Goal: Information Seeking & Learning: Learn about a topic

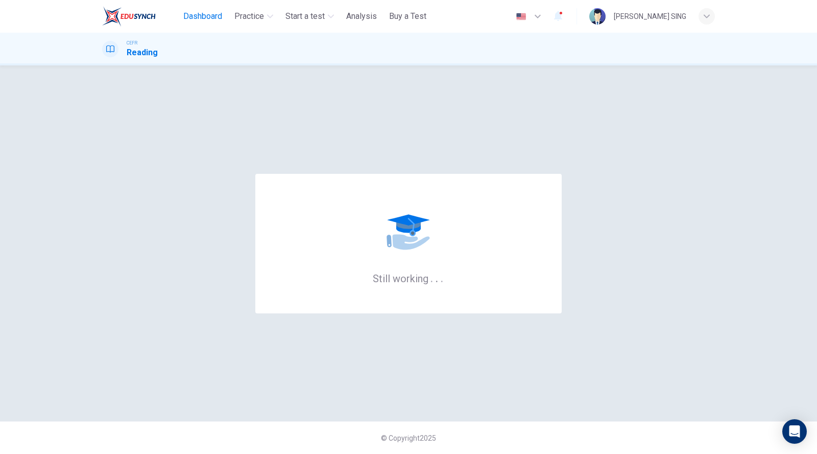
click at [208, 14] on span "Dashboard" at bounding box center [202, 16] width 39 height 12
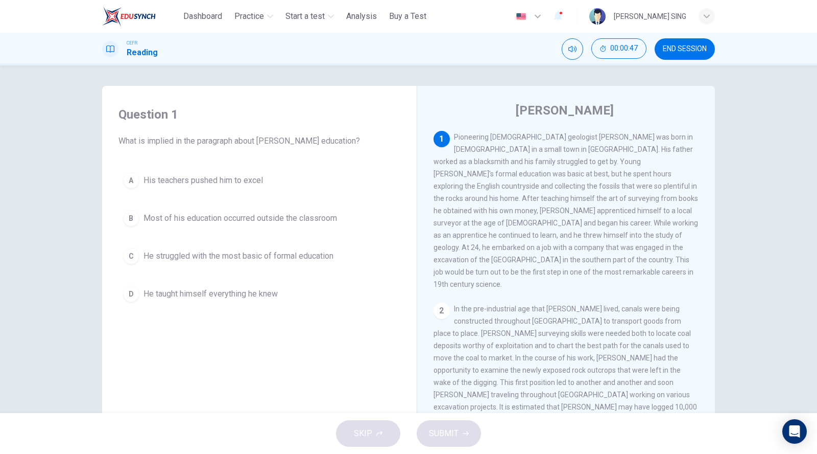
click at [202, 220] on span "Most of his education occurred outside the classroom" at bounding box center [241, 218] width 194 height 12
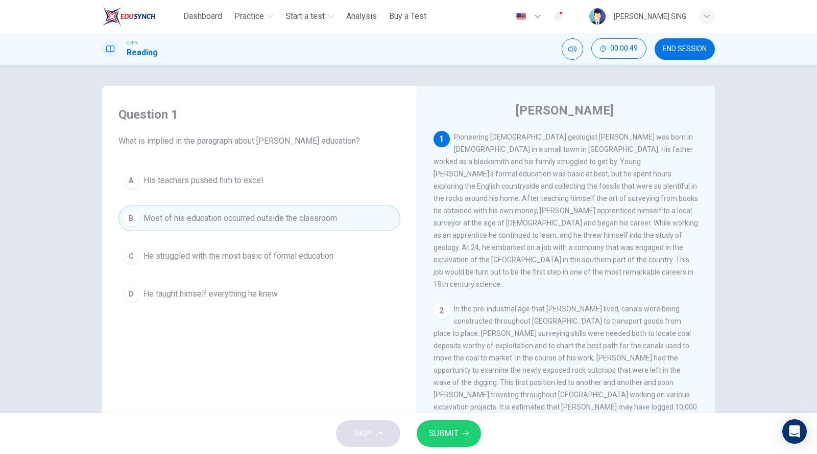
click at [454, 435] on span "SUBMIT" at bounding box center [444, 433] width 30 height 14
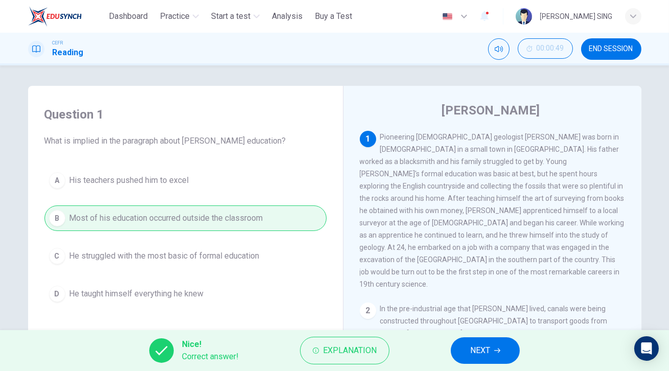
click at [480, 352] on span "NEXT" at bounding box center [480, 350] width 20 height 14
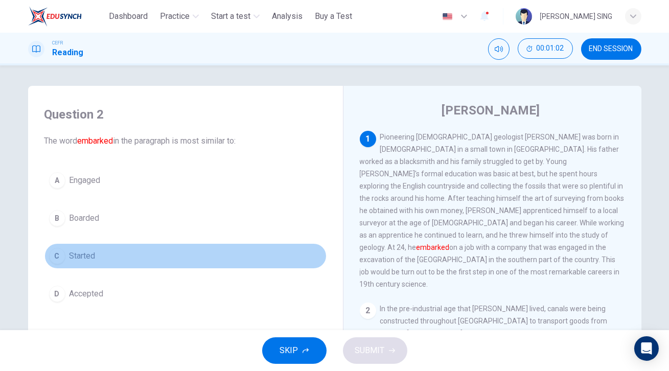
click at [90, 257] on span "Started" at bounding box center [82, 256] width 26 height 12
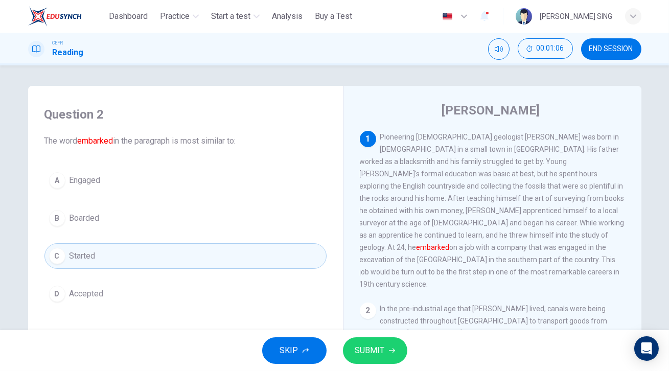
click at [377, 355] on span "SUBMIT" at bounding box center [370, 350] width 30 height 14
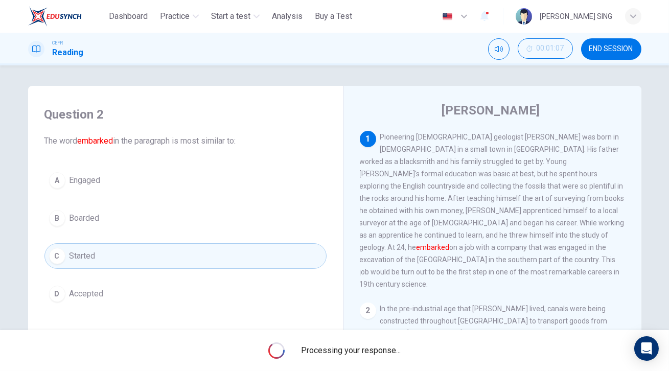
click at [377, 355] on span "Processing your response..." at bounding box center [351, 350] width 100 height 12
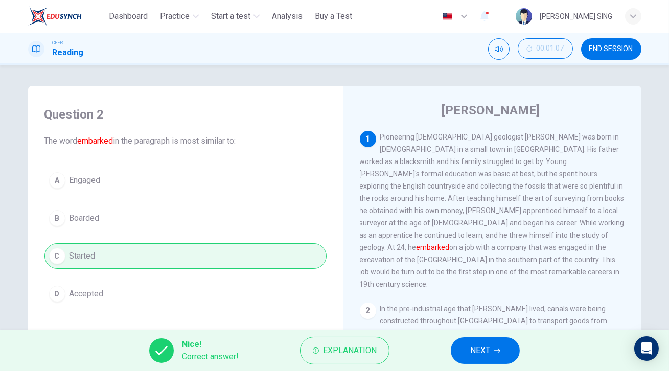
click at [490, 340] on button "NEXT" at bounding box center [485, 350] width 69 height 27
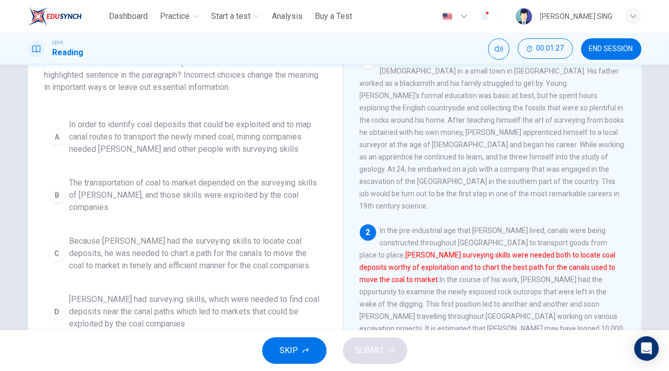
scroll to position [92, 0]
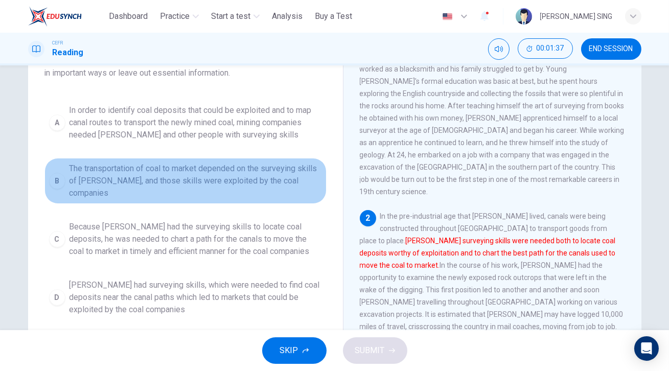
click at [150, 170] on span "The transportation of coal to market depended on the surveying skills of [PERSO…" at bounding box center [195, 180] width 252 height 37
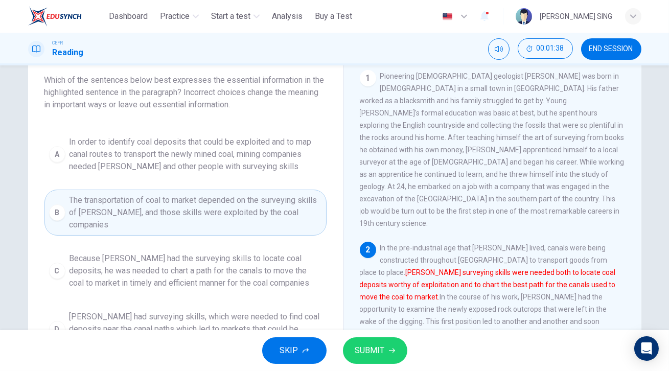
scroll to position [46, 0]
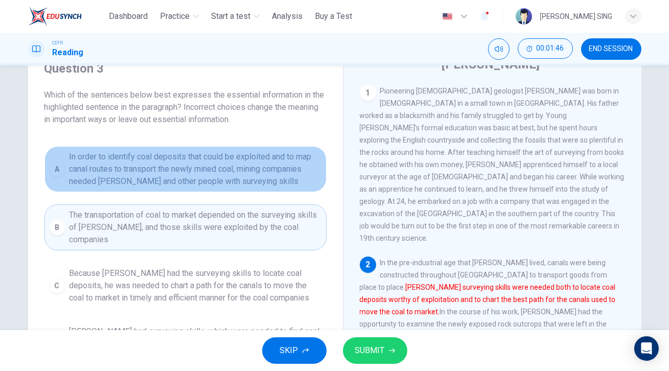
click at [239, 170] on span "In order to identify coal deposits that could be exploited and to map canal rou…" at bounding box center [195, 169] width 252 height 37
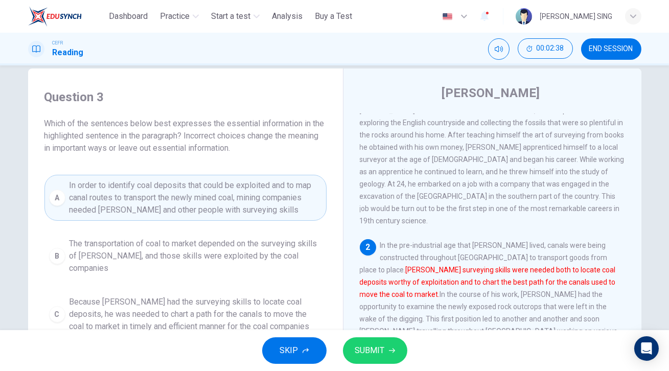
scroll to position [0, 0]
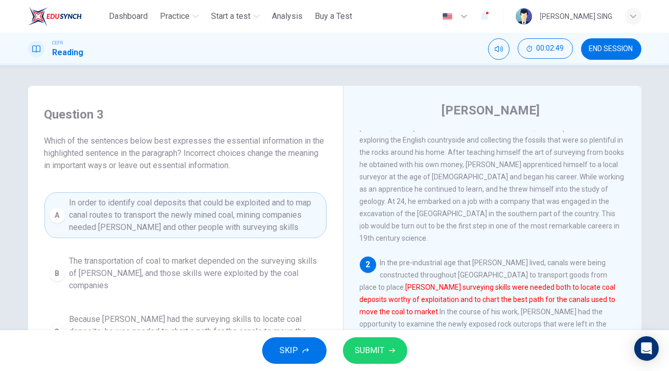
click at [65, 263] on button "B The transportation of coal to market depended on the surveying skills of [PER…" at bounding box center [185, 273] width 282 height 46
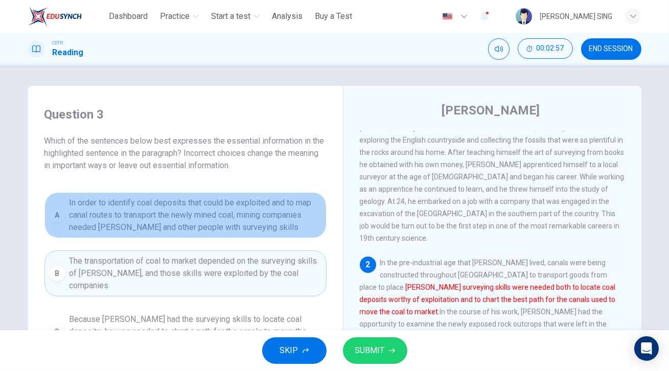
click at [236, 211] on span "In order to identify coal deposits that could be exploited and to map canal rou…" at bounding box center [195, 215] width 252 height 37
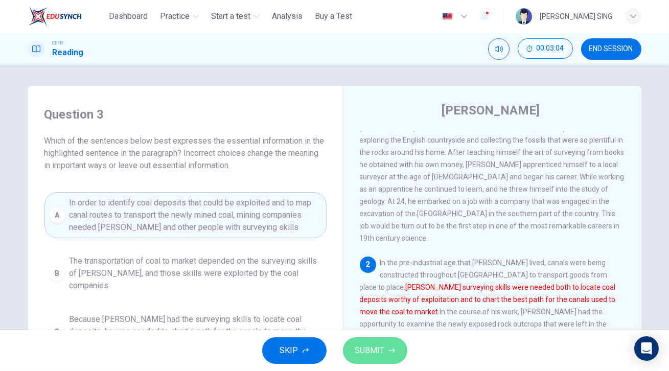
click at [367, 347] on span "SUBMIT" at bounding box center [370, 350] width 30 height 14
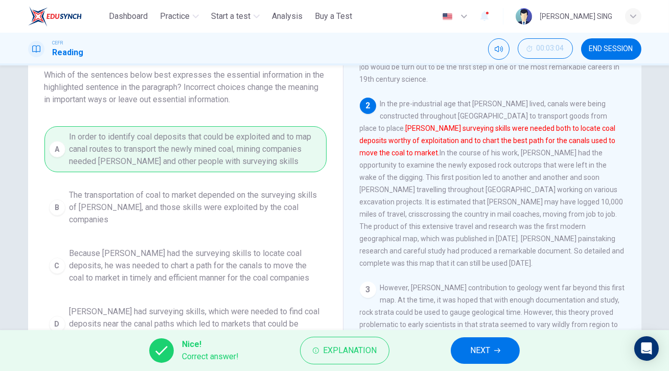
scroll to position [46, 0]
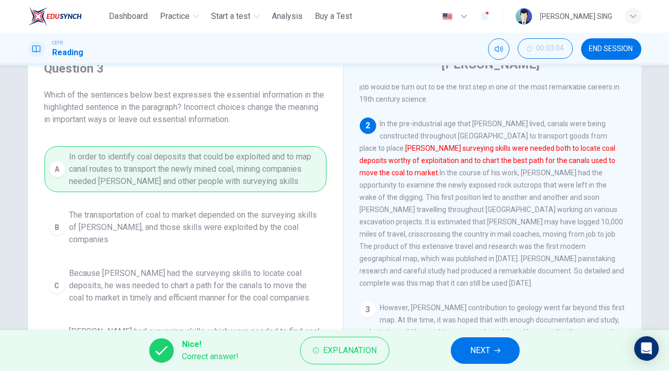
click at [479, 352] on span "NEXT" at bounding box center [480, 350] width 20 height 14
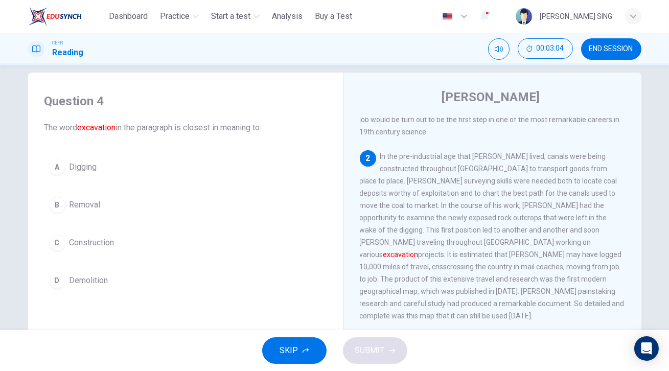
scroll to position [0, 0]
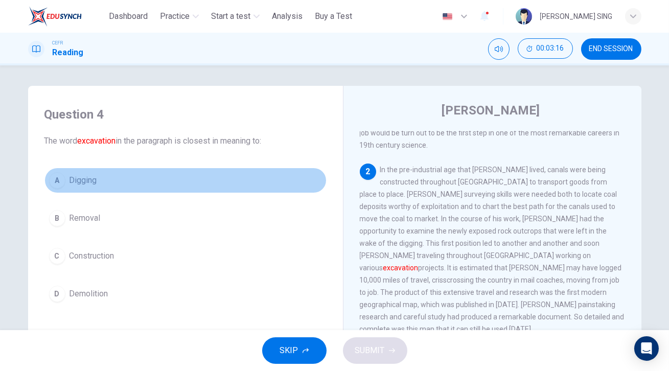
click at [105, 177] on button "A Digging" at bounding box center [185, 181] width 282 height 26
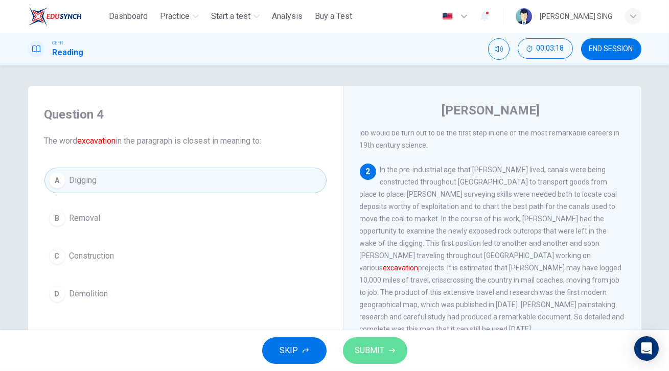
click at [368, 342] on button "SUBMIT" at bounding box center [375, 350] width 64 height 27
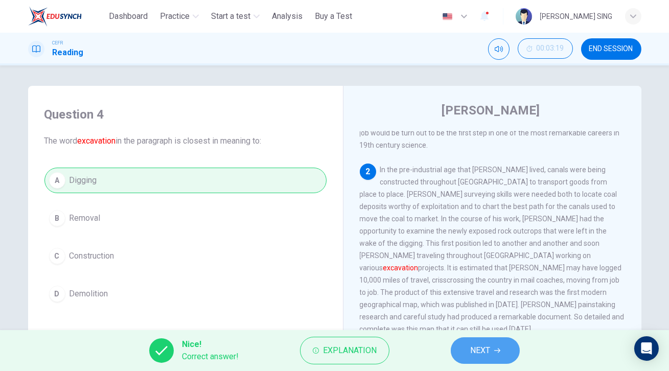
click at [480, 354] on span "NEXT" at bounding box center [480, 350] width 20 height 14
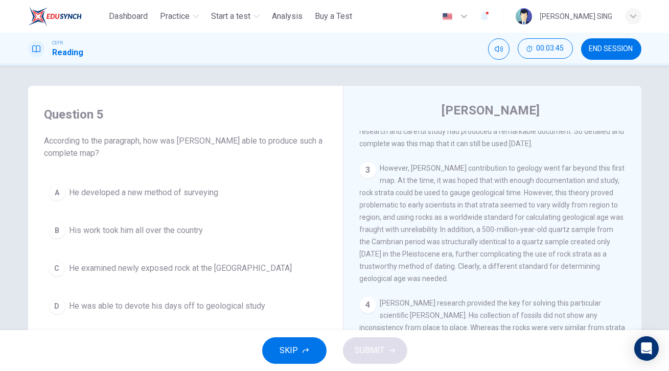
scroll to position [325, 0]
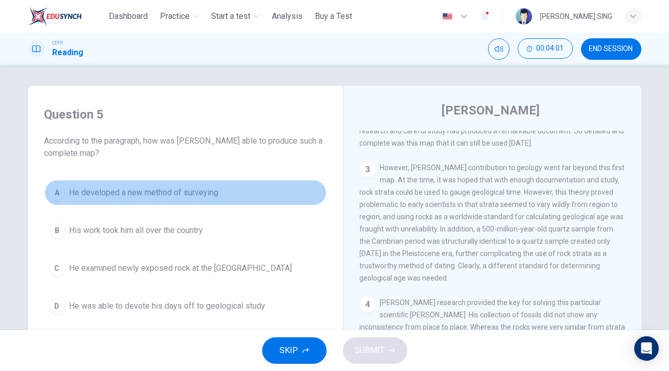
click at [192, 191] on span "He developed a new method of surveying" at bounding box center [143, 192] width 149 height 12
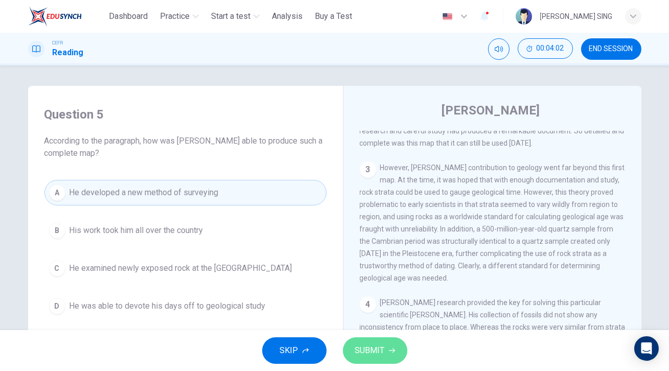
click at [375, 356] on span "SUBMIT" at bounding box center [370, 350] width 30 height 14
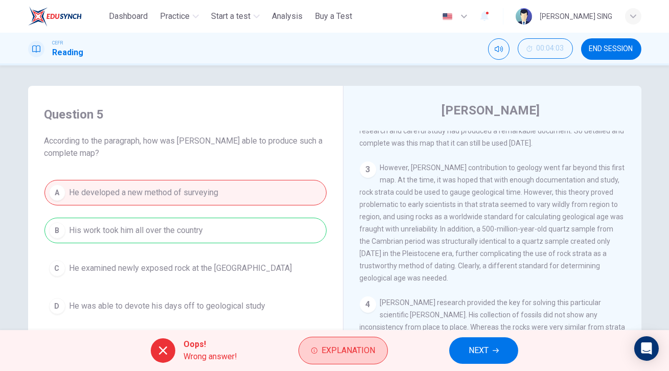
click at [326, 353] on span "Explanation" at bounding box center [348, 350] width 54 height 14
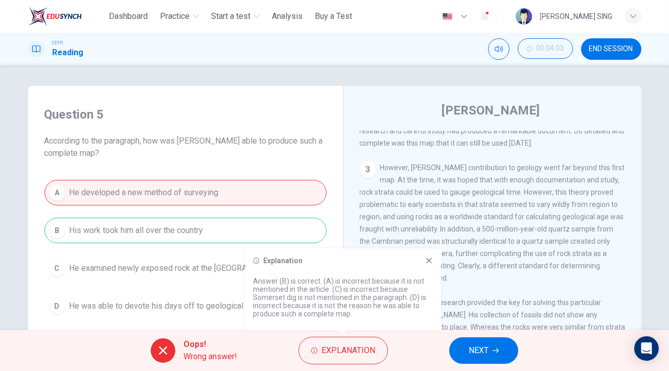
click at [429, 257] on icon at bounding box center [428, 260] width 8 height 8
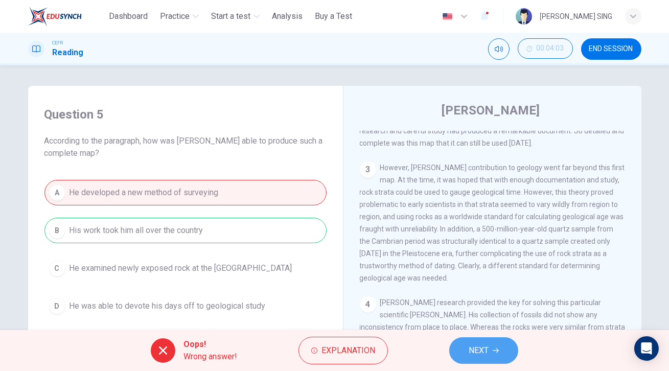
click at [475, 355] on span "NEXT" at bounding box center [478, 350] width 20 height 14
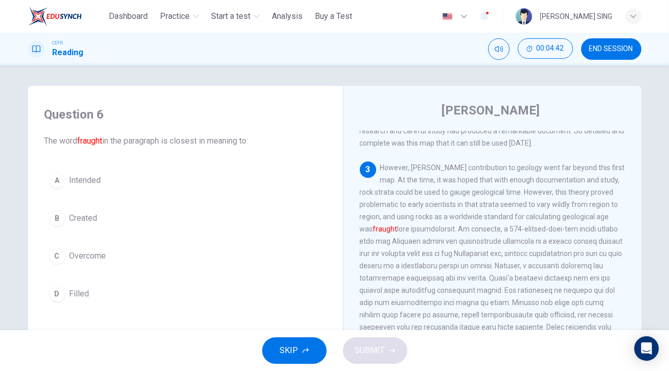
click at [96, 218] on button "B Created" at bounding box center [185, 218] width 282 height 26
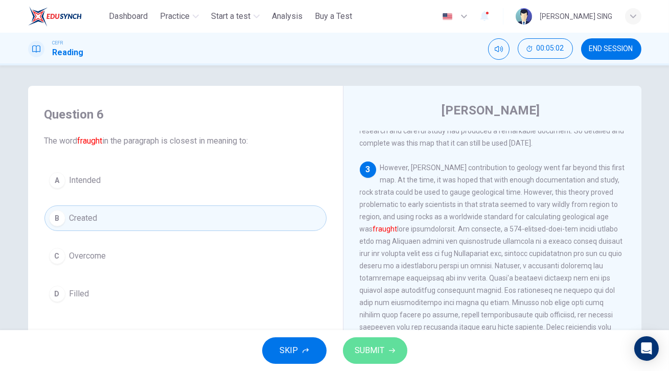
click at [383, 340] on button "SUBMIT" at bounding box center [375, 350] width 64 height 27
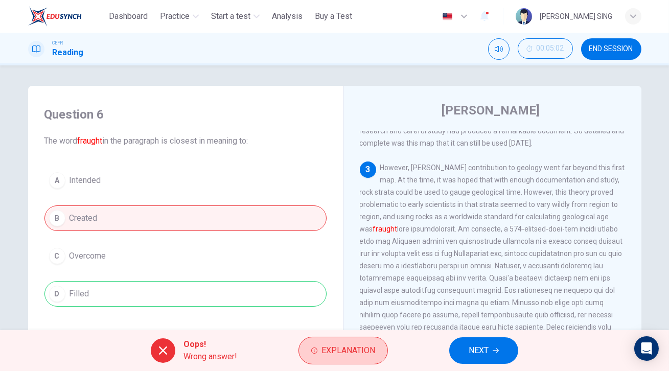
click at [316, 356] on button "Explanation" at bounding box center [342, 351] width 89 height 28
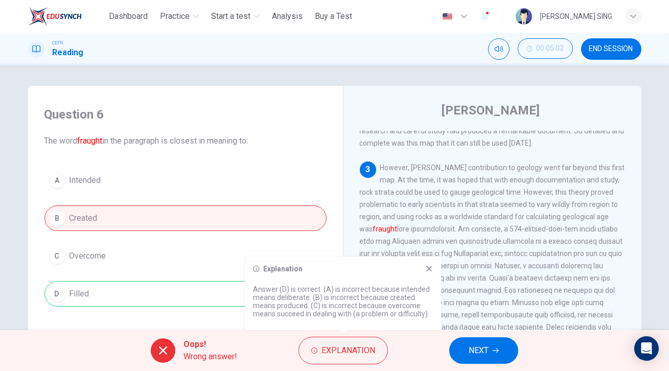
click at [495, 350] on icon "button" at bounding box center [495, 350] width 6 height 6
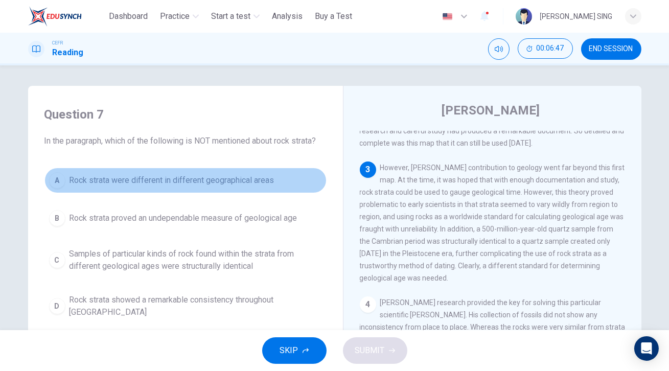
click at [266, 184] on span "Rock strata were different in different geographical areas" at bounding box center [171, 180] width 205 height 12
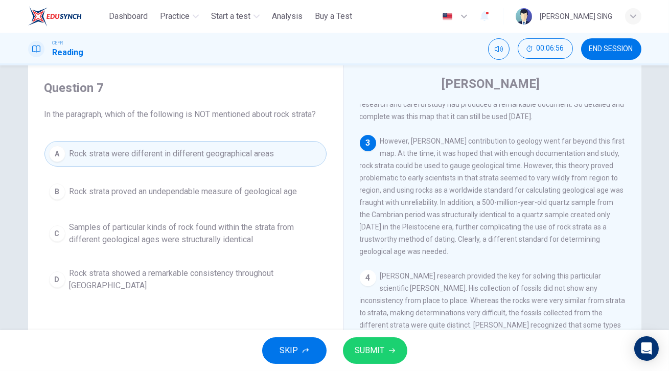
scroll to position [46, 0]
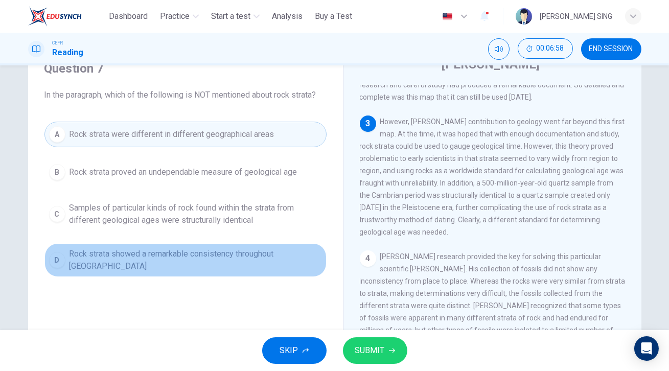
click at [258, 258] on span "Rock strata showed a remarkable consistency throughout [GEOGRAPHIC_DATA]" at bounding box center [195, 260] width 252 height 25
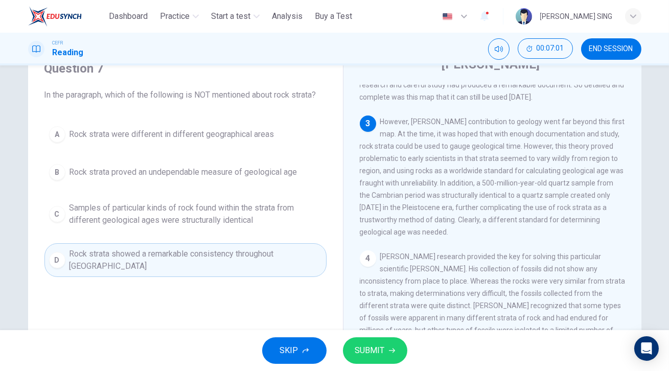
click at [374, 350] on span "SUBMIT" at bounding box center [370, 350] width 30 height 14
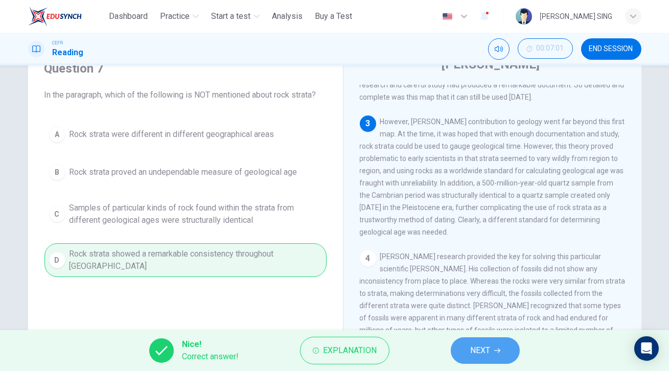
click at [485, 350] on span "NEXT" at bounding box center [480, 350] width 20 height 14
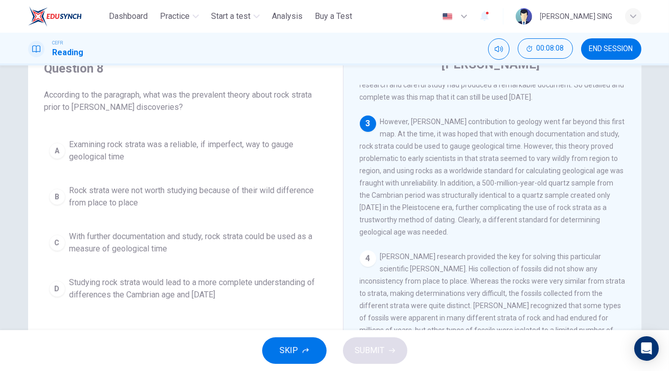
scroll to position [371, 0]
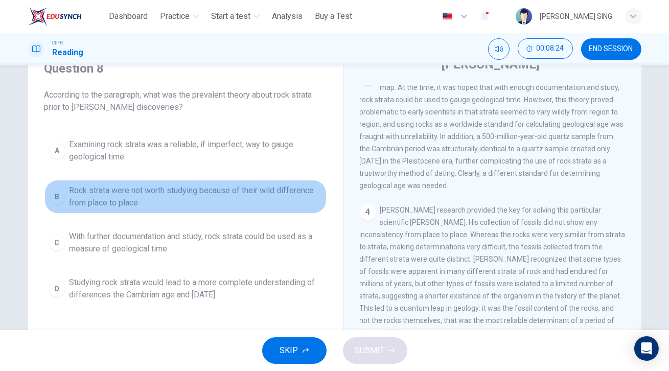
click at [85, 195] on span "Rock strata were not worth studying because of their wild difference from place…" at bounding box center [195, 196] width 252 height 25
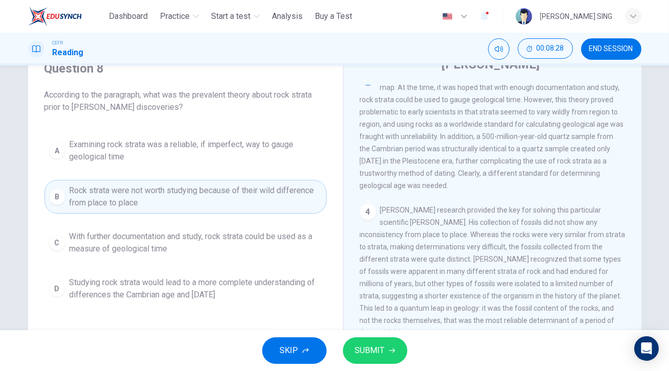
click at [184, 231] on span "With further documentation and study, rock strata could be used as a measure of…" at bounding box center [195, 242] width 252 height 25
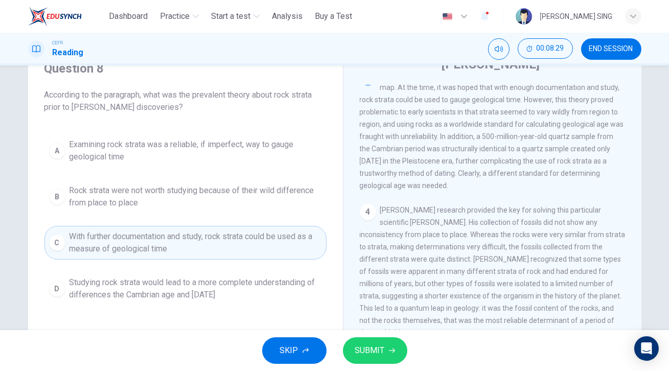
click at [360, 349] on span "SUBMIT" at bounding box center [370, 350] width 30 height 14
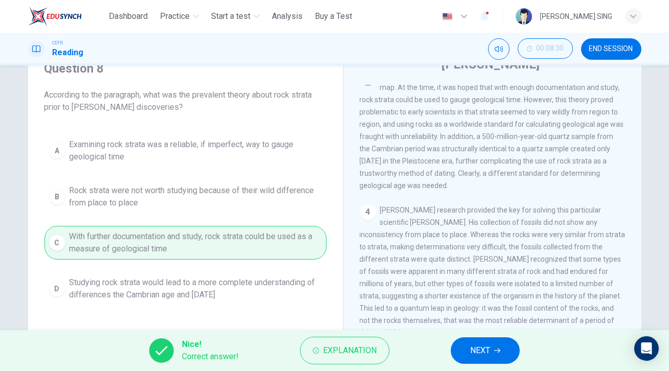
click at [497, 356] on button "NEXT" at bounding box center [485, 350] width 69 height 27
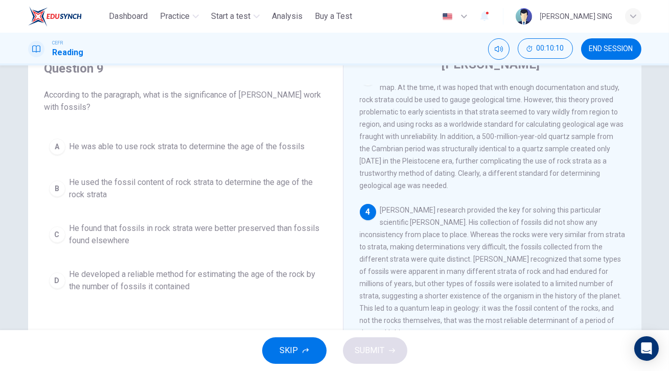
click at [69, 185] on span "He used the fossil content of rock strata to determine the age of the rock stra…" at bounding box center [195, 188] width 252 height 25
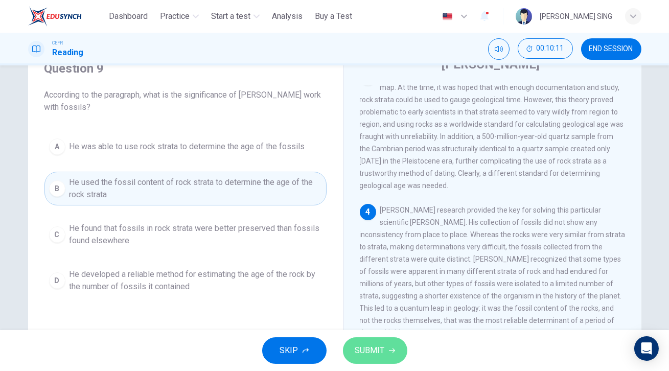
click at [374, 348] on span "SUBMIT" at bounding box center [370, 350] width 30 height 14
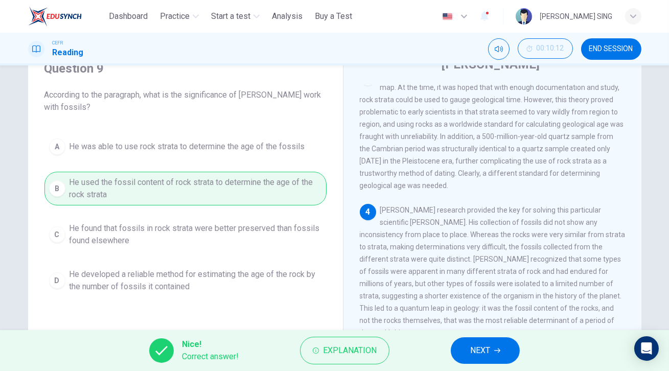
click at [495, 353] on icon "button" at bounding box center [497, 350] width 6 height 6
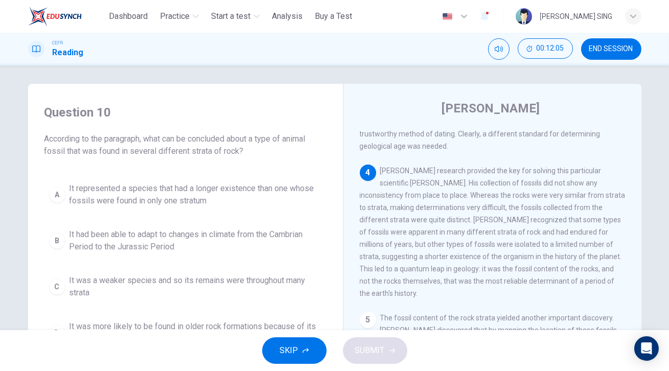
scroll to position [0, 0]
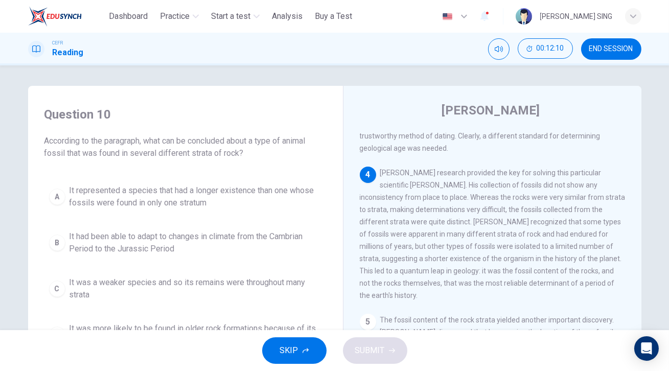
click at [165, 247] on span "It had been able to adapt to changes in climate from the Cambrian Period to the…" at bounding box center [195, 242] width 252 height 25
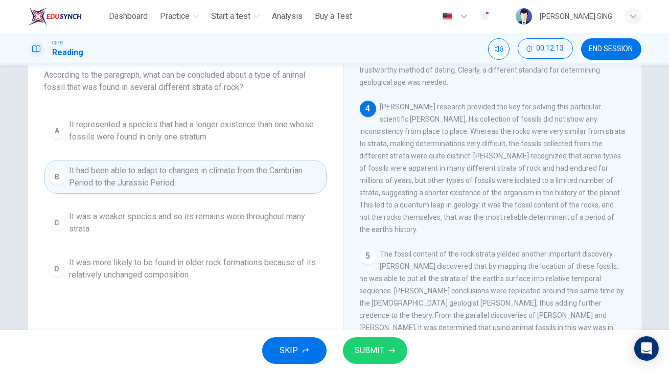
scroll to position [46, 0]
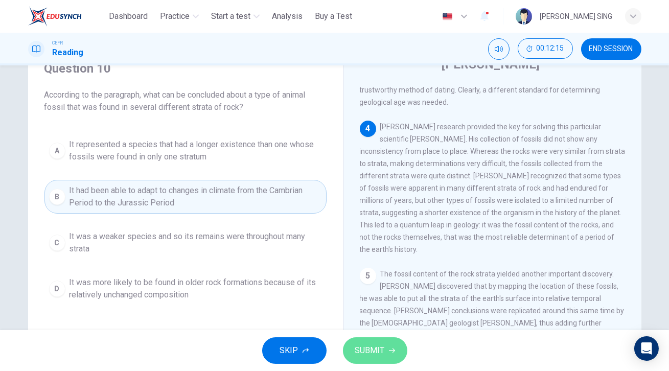
click at [373, 350] on span "SUBMIT" at bounding box center [370, 350] width 30 height 14
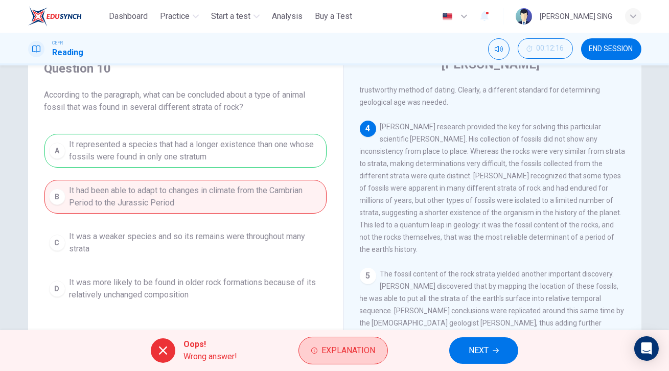
click at [326, 347] on span "Explanation" at bounding box center [348, 350] width 54 height 14
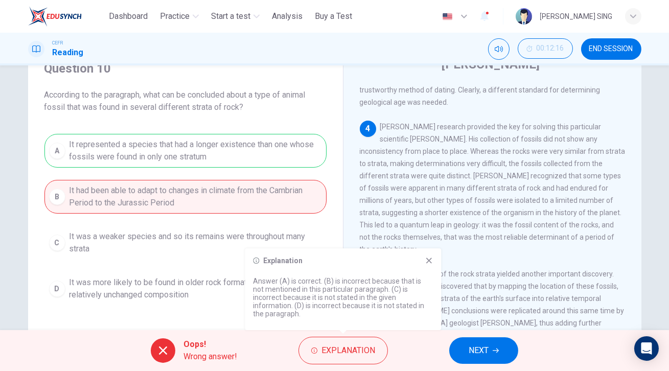
click at [468, 349] on span "NEXT" at bounding box center [478, 350] width 20 height 14
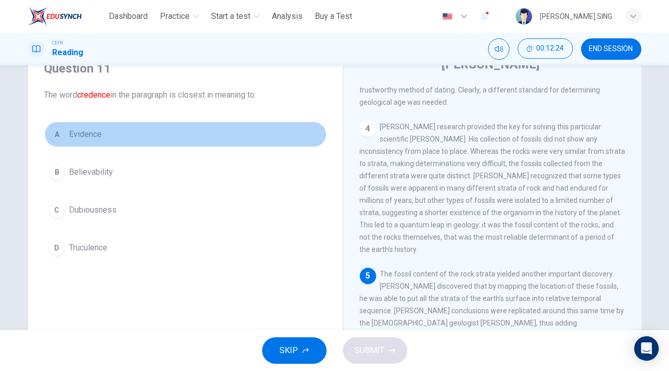
click at [112, 136] on button "A Evidence" at bounding box center [185, 135] width 282 height 26
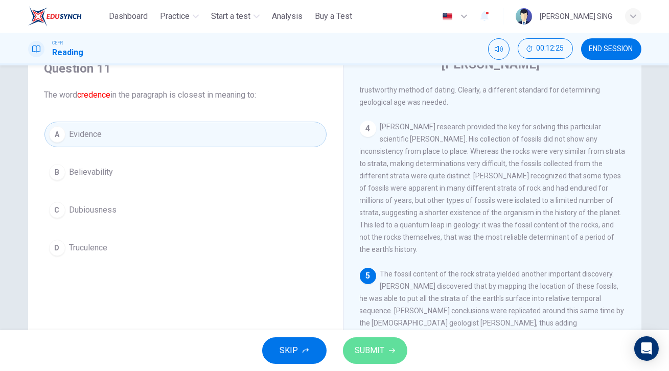
click at [374, 356] on span "SUBMIT" at bounding box center [370, 350] width 30 height 14
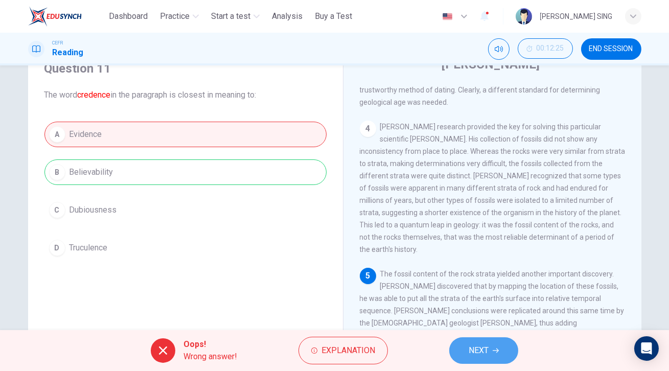
click at [474, 353] on span "NEXT" at bounding box center [478, 350] width 20 height 14
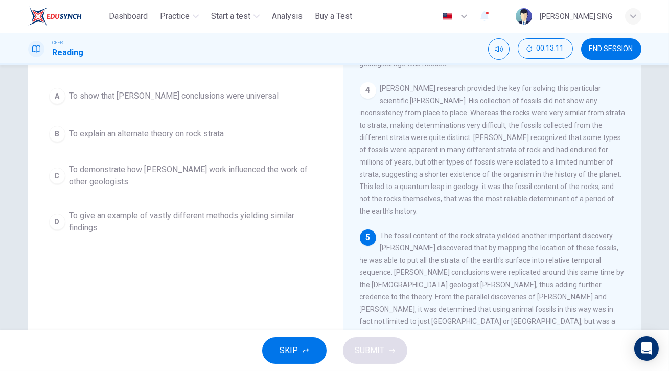
scroll to position [38, 0]
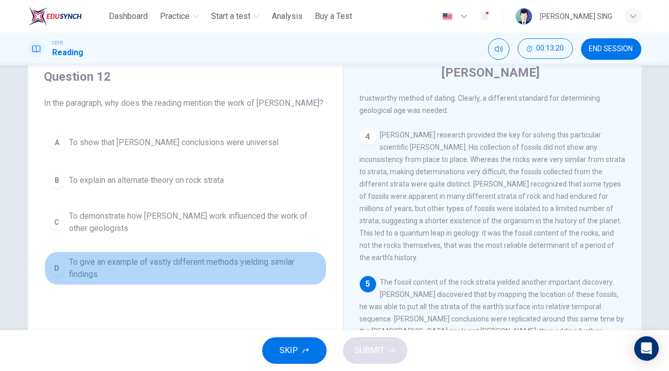
click at [217, 267] on span "To give an example of vastly different methods yielding similar findings" at bounding box center [195, 268] width 252 height 25
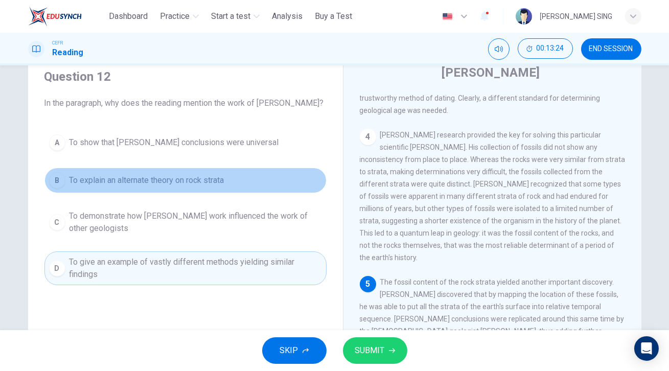
click at [215, 180] on span "To explain an alternate theory on rock strata" at bounding box center [146, 180] width 155 height 12
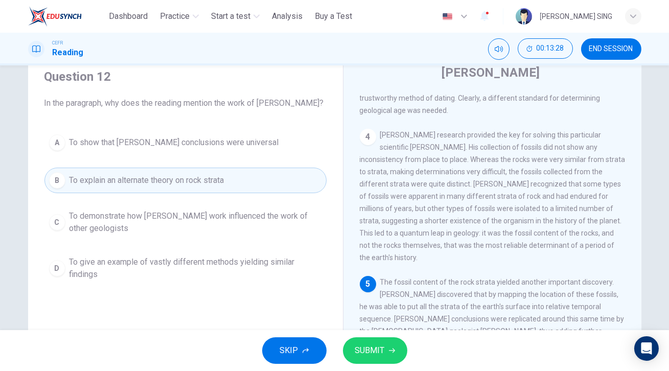
click at [364, 357] on span "SUBMIT" at bounding box center [370, 350] width 30 height 14
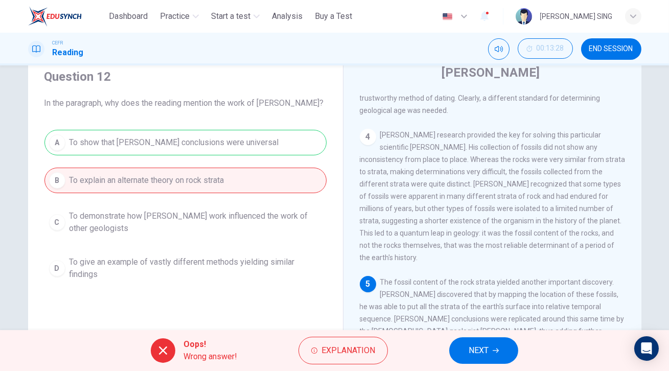
click at [497, 352] on icon "button" at bounding box center [495, 350] width 6 height 6
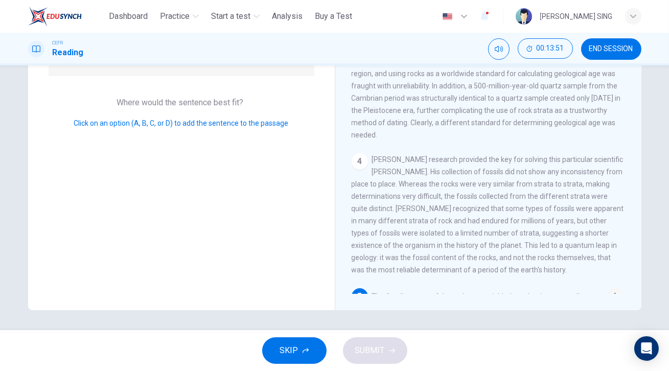
scroll to position [459, 0]
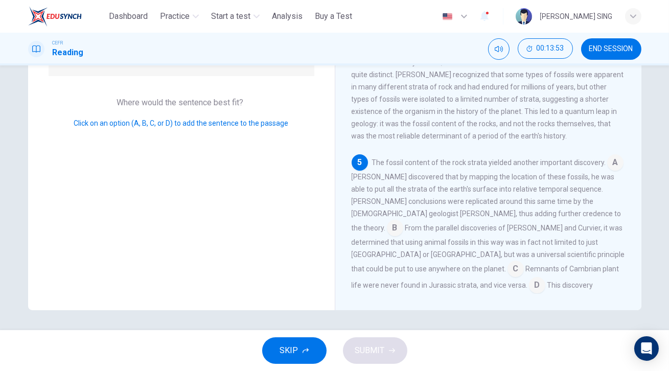
click at [607, 155] on input at bounding box center [615, 163] width 16 height 16
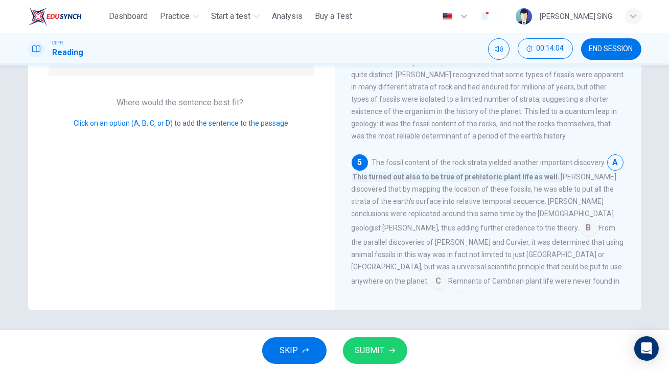
click at [607, 155] on input at bounding box center [615, 163] width 16 height 16
click at [388, 172] on span "This turned out also to be true of prehistoric plant life as well." at bounding box center [455, 177] width 209 height 10
click at [580, 221] on input at bounding box center [588, 229] width 16 height 16
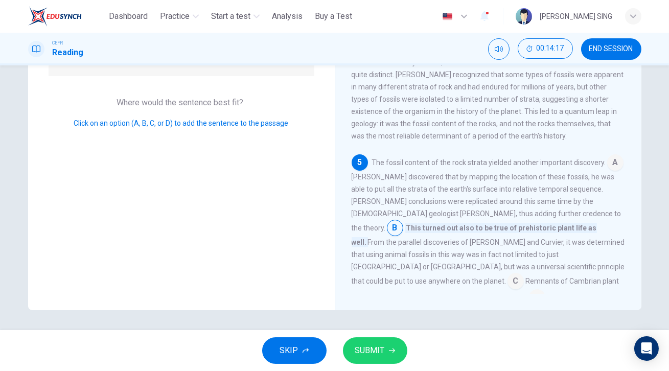
click at [507, 274] on input at bounding box center [515, 282] width 16 height 16
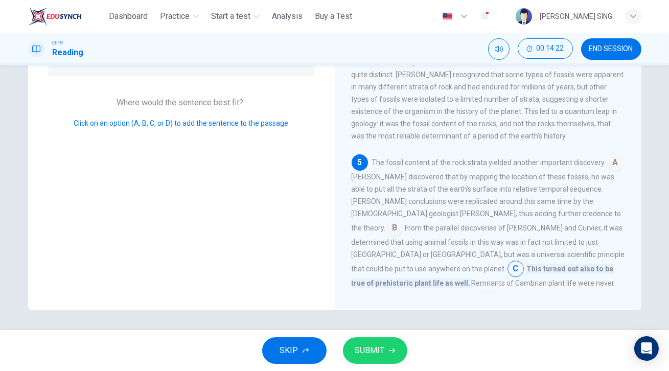
click at [495, 290] on input at bounding box center [487, 298] width 16 height 16
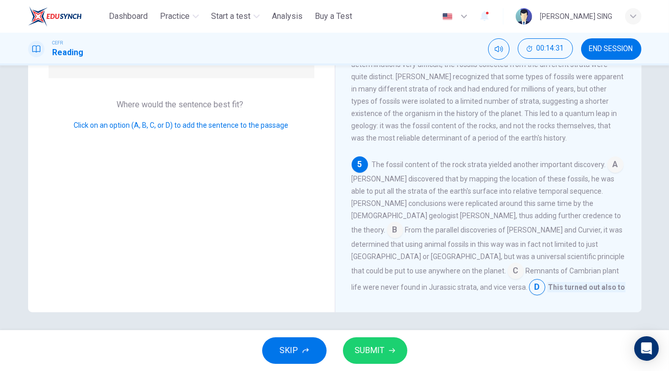
scroll to position [131, 0]
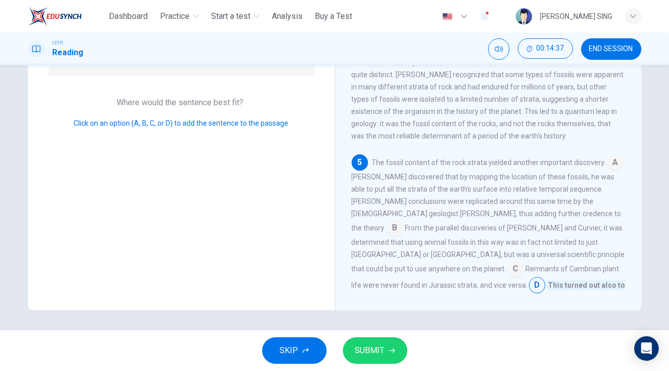
click at [380, 346] on span "SUBMIT" at bounding box center [370, 350] width 30 height 14
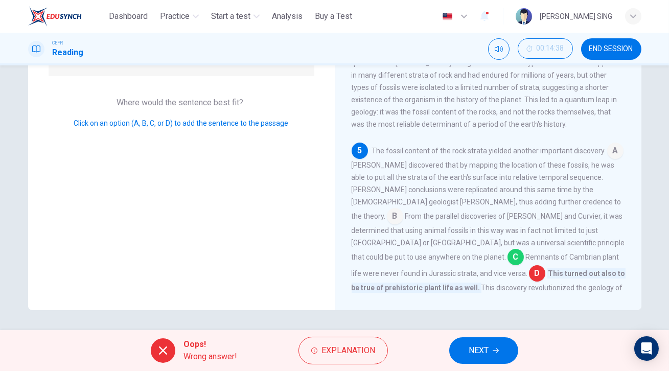
scroll to position [471, 0]
click at [481, 349] on span "NEXT" at bounding box center [478, 350] width 20 height 14
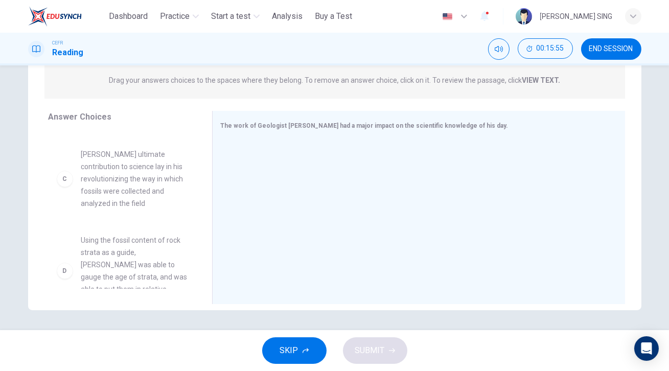
scroll to position [117, 0]
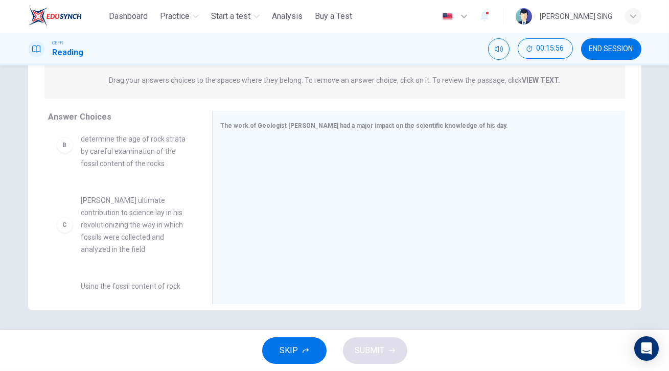
click at [127, 233] on span "[PERSON_NAME] ultimate contribution to science lay in his revolutionizing the w…" at bounding box center [134, 224] width 106 height 61
click at [155, 228] on span "[PERSON_NAME] ultimate contribution to science lay in his revolutionizing the w…" at bounding box center [134, 224] width 106 height 61
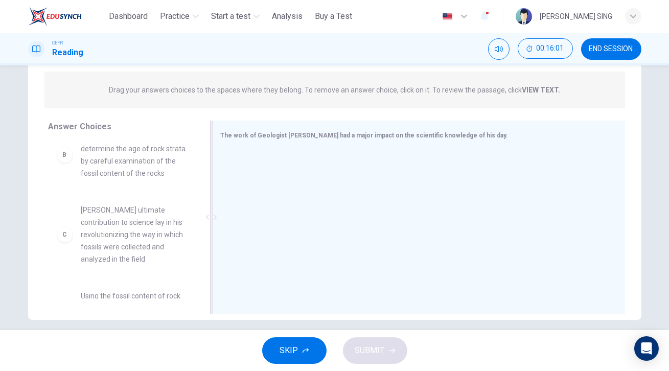
scroll to position [131, 0]
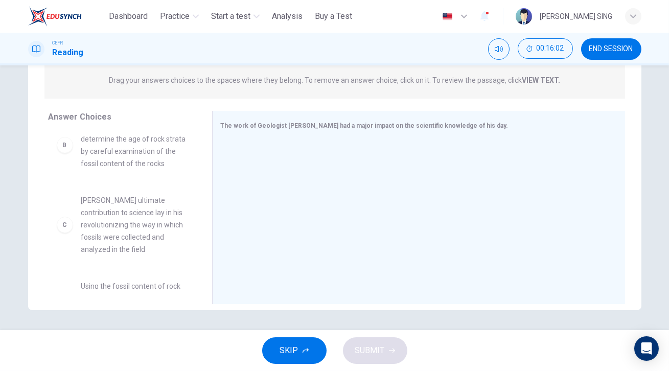
click at [123, 146] on span "[PERSON_NAME] was able to determine the age of rock strata by careful examinati…" at bounding box center [134, 145] width 106 height 49
click at [323, 171] on div at bounding box center [415, 208] width 388 height 137
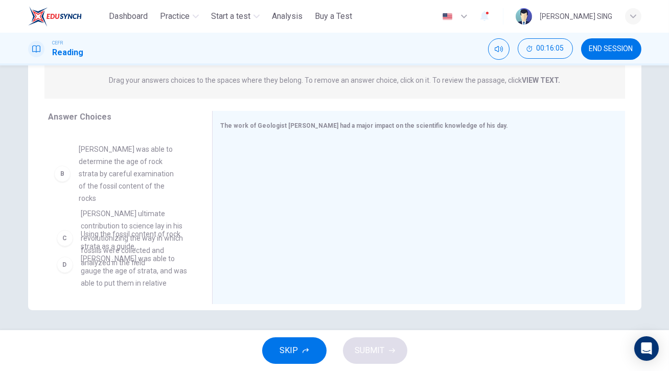
drag, startPoint x: 116, startPoint y: 156, endPoint x: 127, endPoint y: 175, distance: 22.4
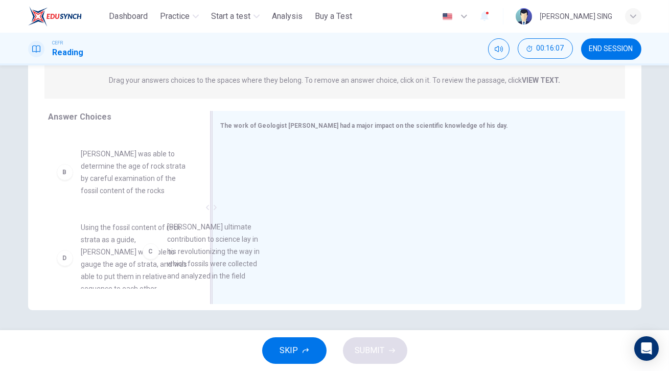
scroll to position [93, 0]
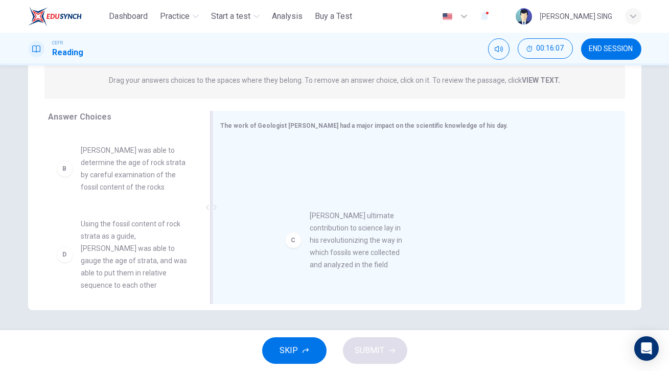
drag, startPoint x: 144, startPoint y: 241, endPoint x: 361, endPoint y: 227, distance: 218.0
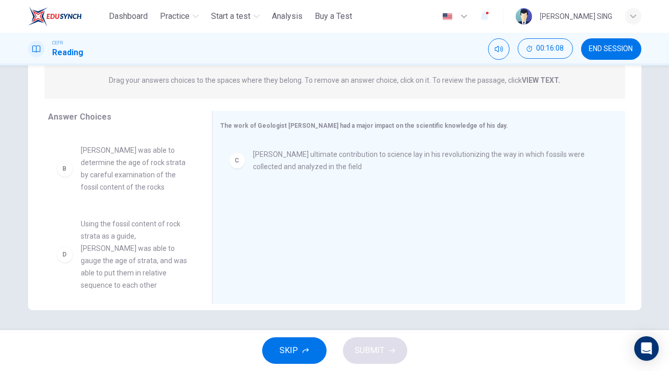
click at [387, 352] on div "SKIP SUBMIT" at bounding box center [334, 350] width 669 height 41
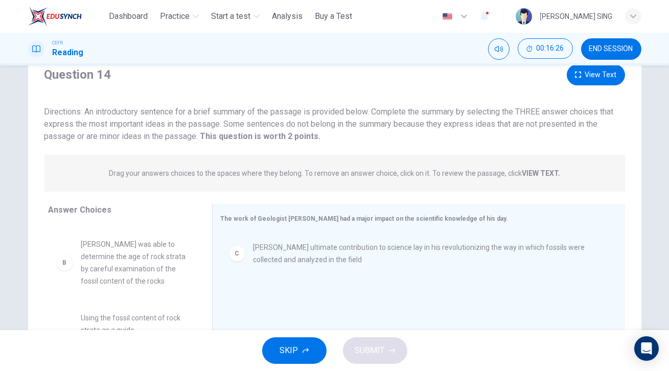
scroll to position [0, 0]
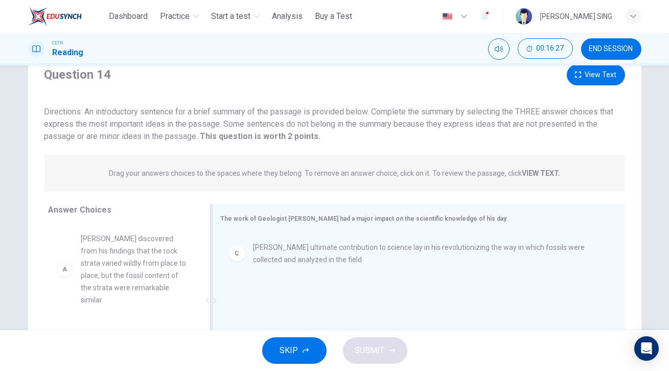
click at [377, 278] on div "[PERSON_NAME] ultimate contribution to science lay in his revolutionizing the w…" at bounding box center [415, 301] width 388 height 137
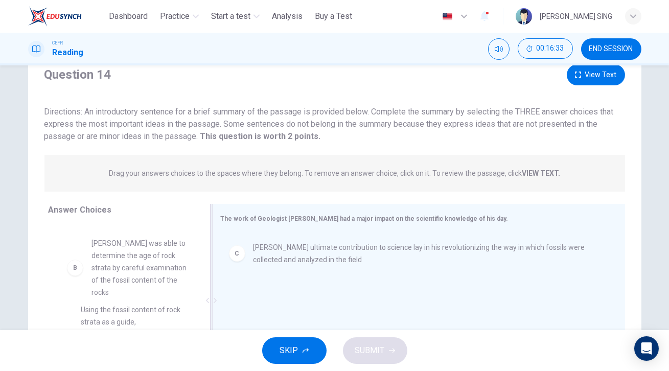
scroll to position [88, 0]
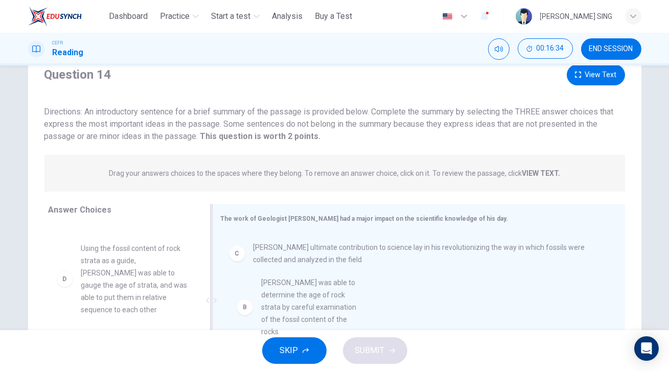
drag, startPoint x: 129, startPoint y: 269, endPoint x: 322, endPoint y: 308, distance: 197.1
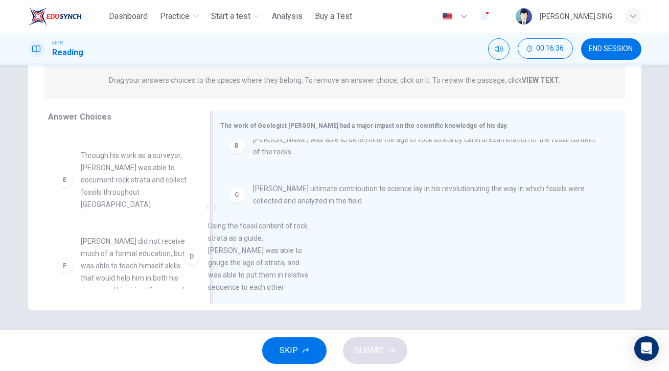
scroll to position [17, 0]
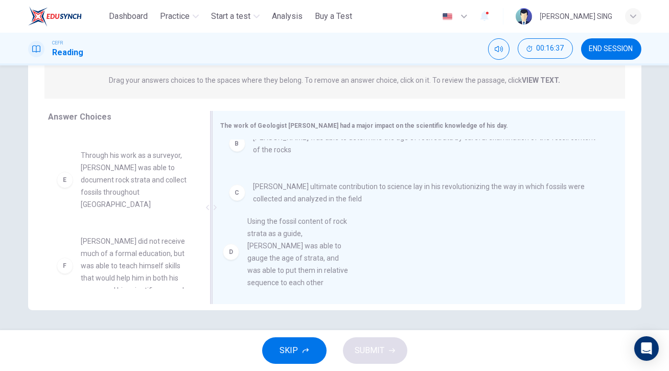
drag, startPoint x: 127, startPoint y: 190, endPoint x: 304, endPoint y: 266, distance: 192.9
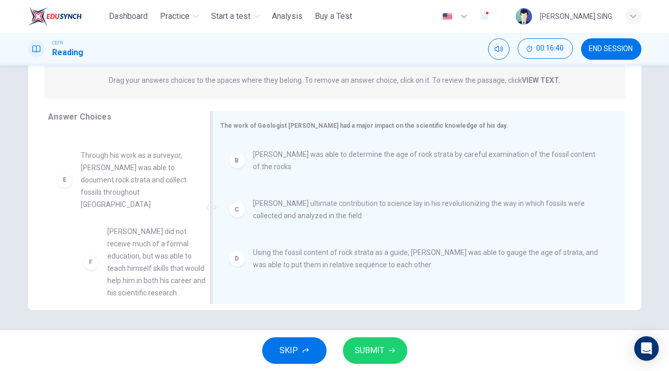
scroll to position [91, 0]
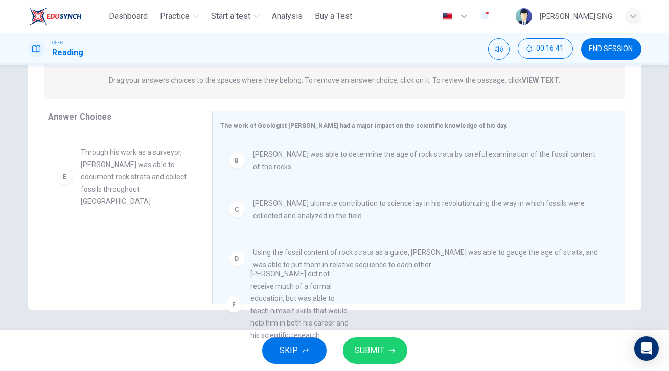
drag, startPoint x: 134, startPoint y: 275, endPoint x: 313, endPoint y: 321, distance: 184.5
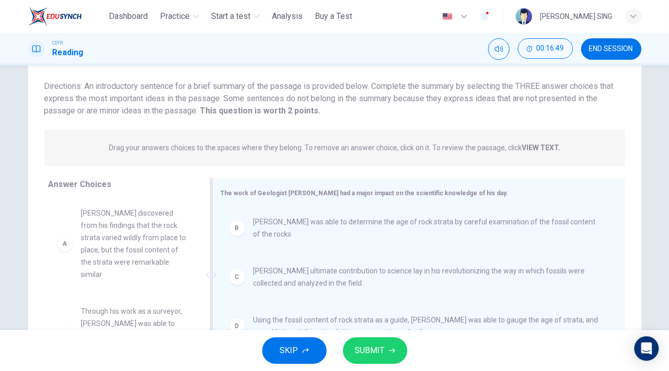
scroll to position [84, 0]
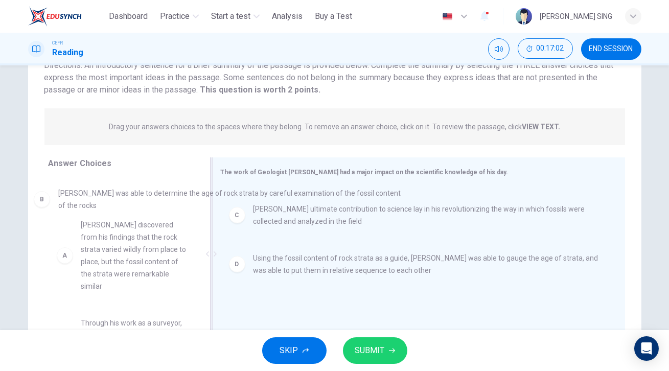
drag, startPoint x: 359, startPoint y: 203, endPoint x: 162, endPoint y: 197, distance: 196.8
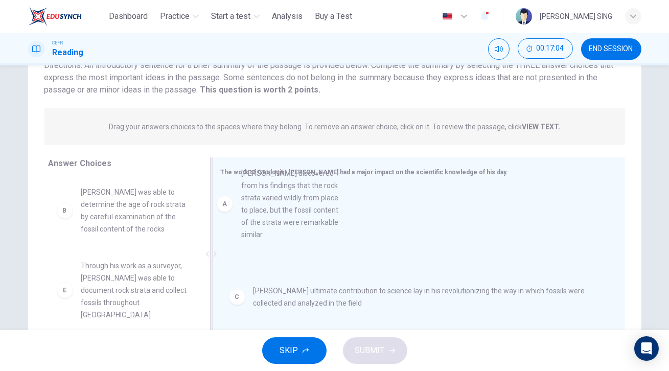
drag, startPoint x: 129, startPoint y: 240, endPoint x: 297, endPoint y: 220, distance: 169.2
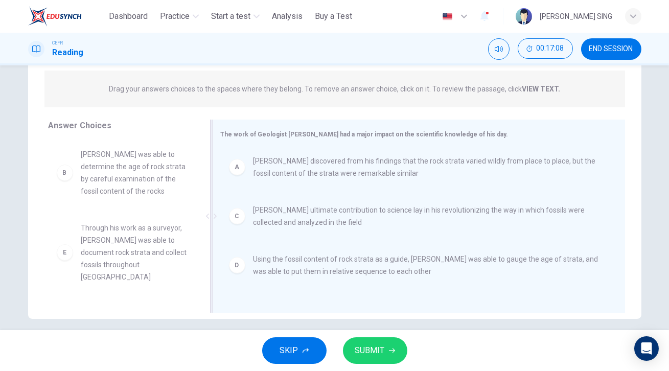
scroll to position [131, 0]
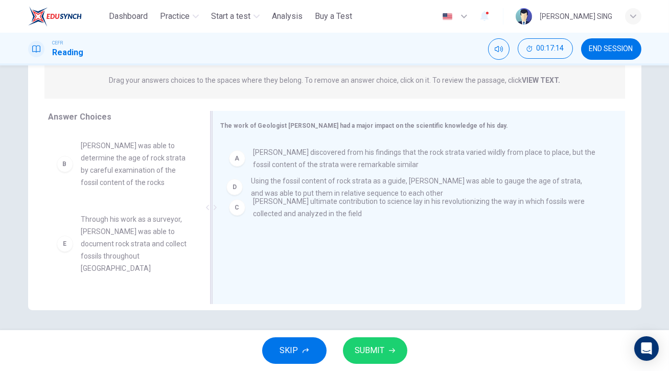
drag, startPoint x: 402, startPoint y: 267, endPoint x: 401, endPoint y: 195, distance: 71.5
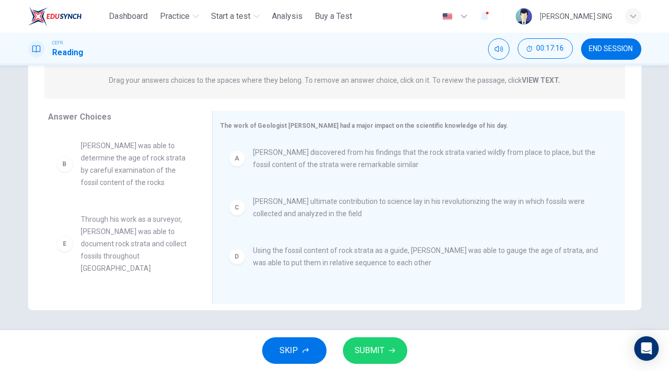
click at [389, 349] on icon "button" at bounding box center [392, 350] width 6 height 6
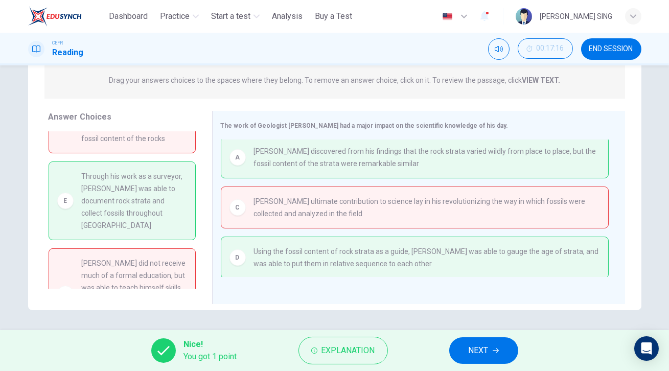
scroll to position [81, 0]
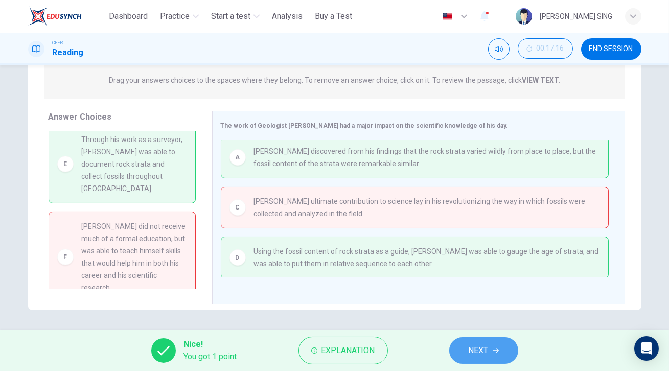
click at [476, 342] on button "NEXT" at bounding box center [483, 350] width 69 height 27
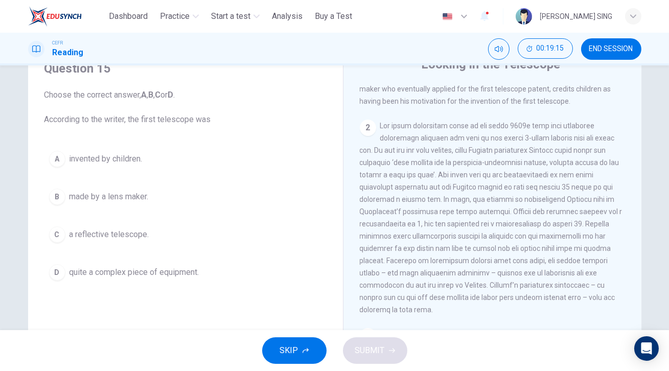
scroll to position [0, 0]
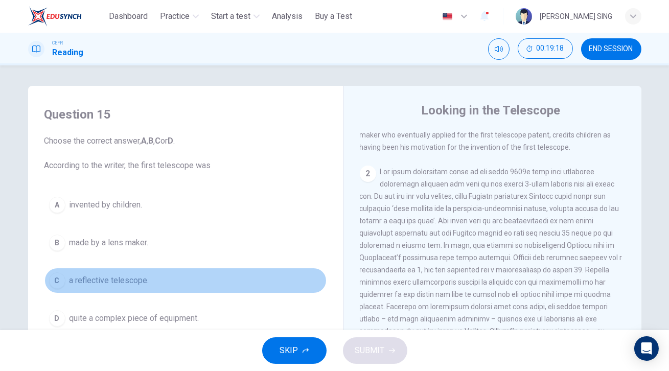
click at [123, 277] on span "a reflective telescope." at bounding box center [109, 280] width 80 height 12
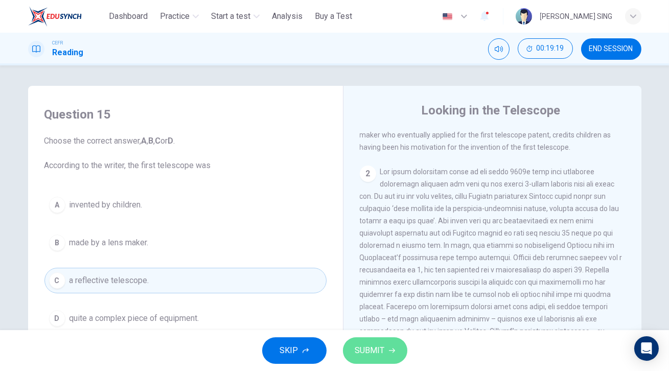
click at [380, 342] on button "SUBMIT" at bounding box center [375, 350] width 64 height 27
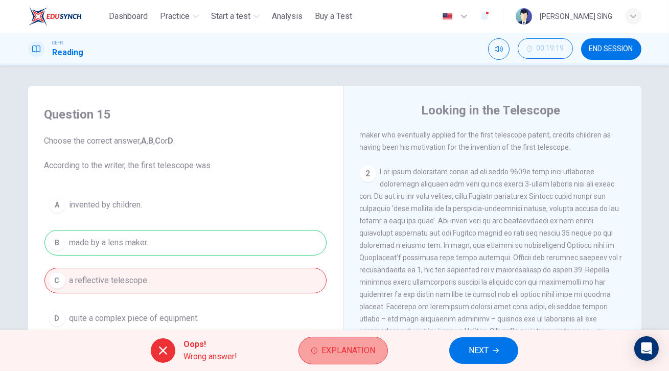
click at [351, 347] on span "Explanation" at bounding box center [348, 350] width 54 height 14
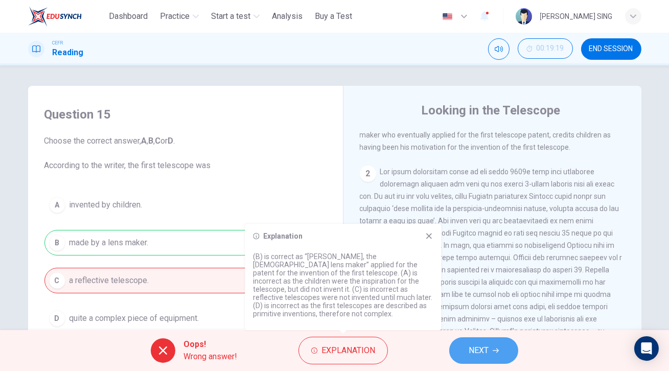
click at [485, 356] on span "NEXT" at bounding box center [478, 350] width 20 height 14
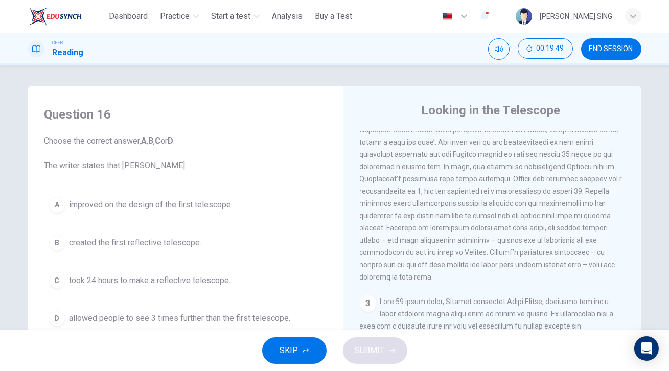
scroll to position [371, 0]
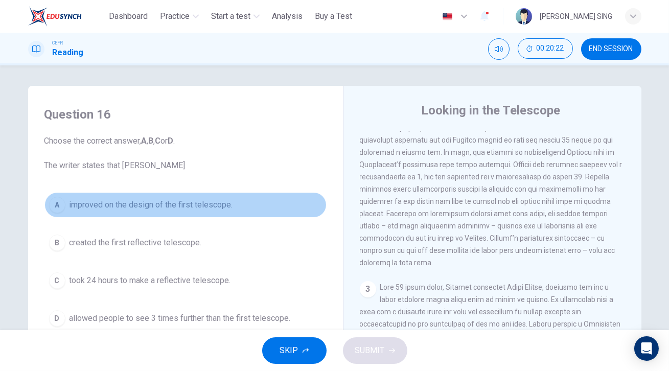
click at [199, 208] on span "improved on the design of the first telescope." at bounding box center [150, 205] width 163 height 12
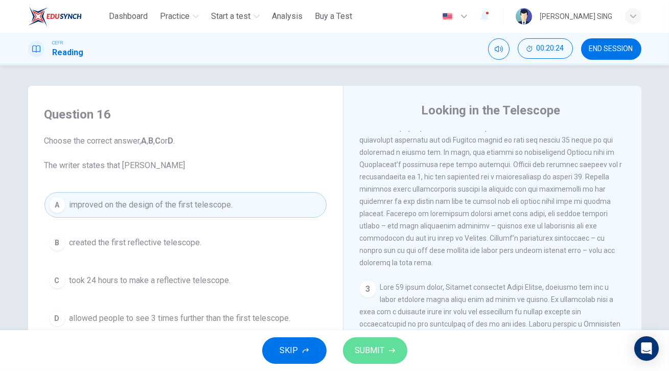
click at [371, 350] on span "SUBMIT" at bounding box center [370, 350] width 30 height 14
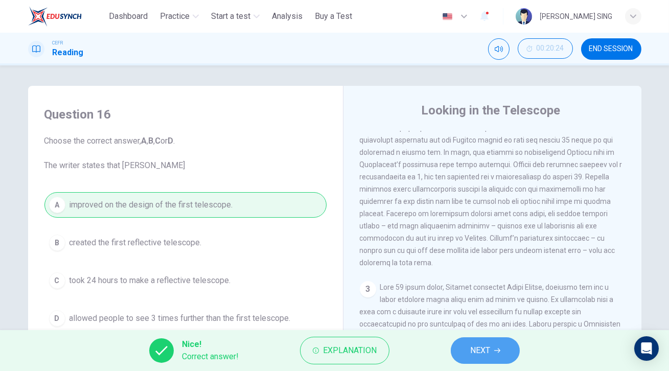
click at [485, 359] on button "NEXT" at bounding box center [485, 350] width 69 height 27
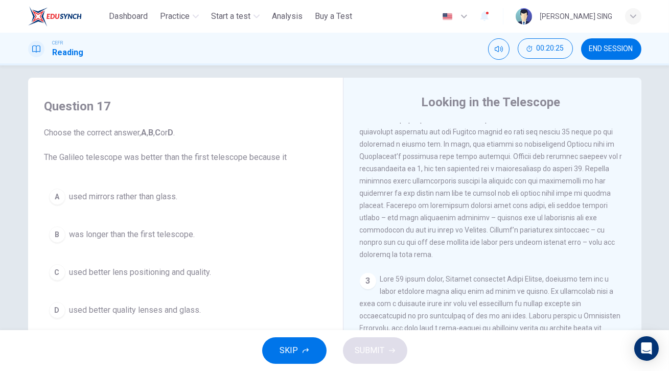
scroll to position [0, 0]
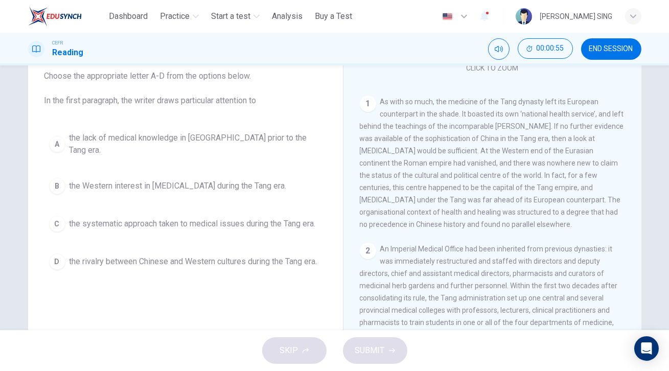
scroll to position [46, 0]
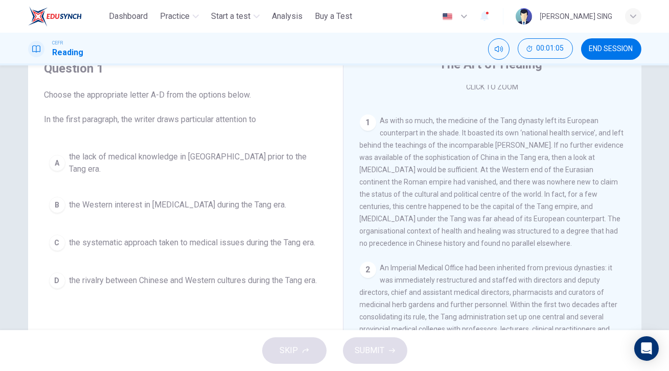
click at [208, 199] on span "the Western interest in [MEDICAL_DATA] during the Tang era." at bounding box center [177, 205] width 217 height 12
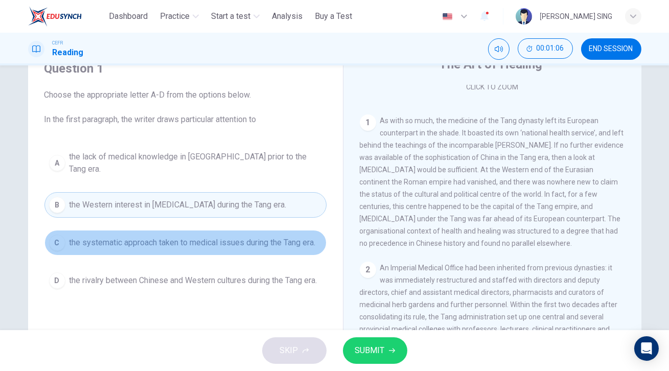
click at [208, 237] on span "the systematic approach taken to medical issues during the Tang era." at bounding box center [192, 243] width 246 height 12
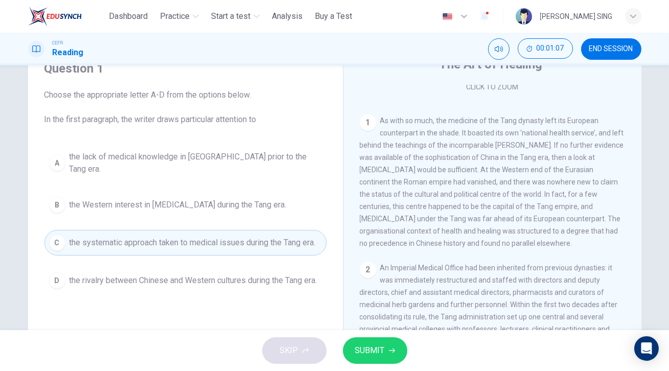
click at [374, 348] on span "SUBMIT" at bounding box center [370, 350] width 30 height 14
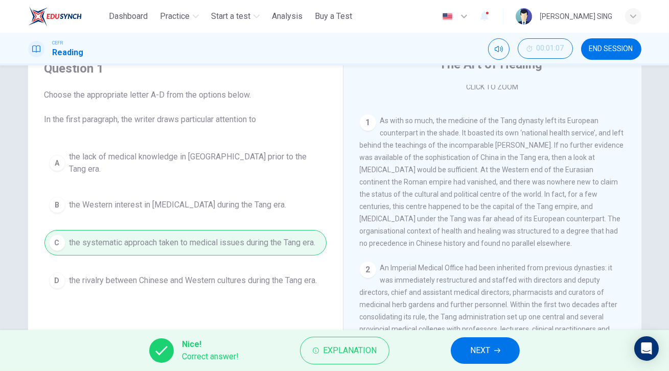
click at [492, 356] on button "NEXT" at bounding box center [485, 350] width 69 height 27
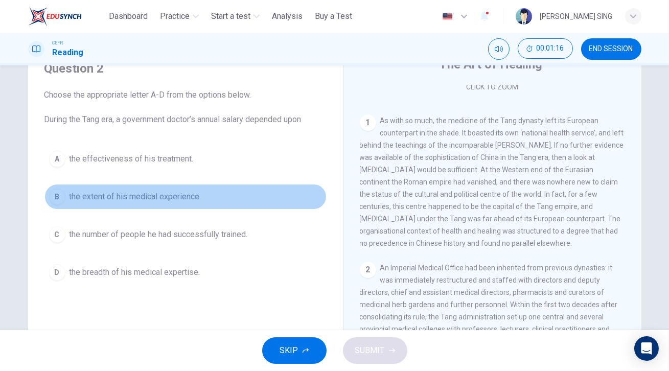
click at [162, 191] on span "the extent of his medical experience." at bounding box center [135, 197] width 132 height 12
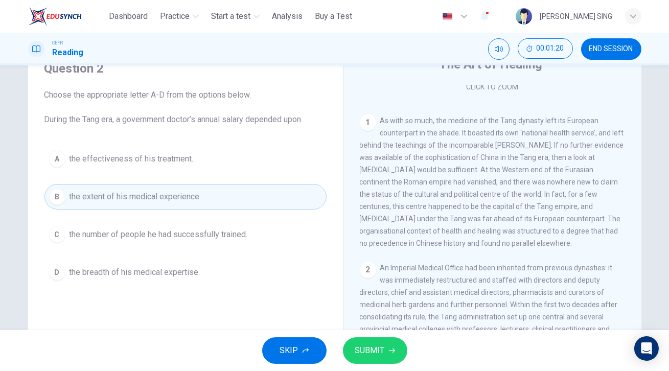
click at [180, 272] on span "the breadth of his medical expertise." at bounding box center [134, 272] width 131 height 12
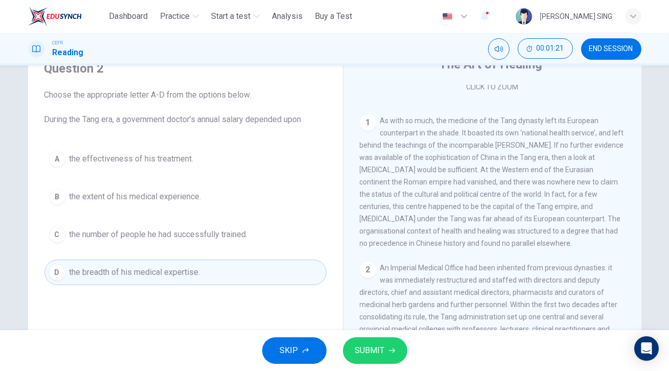
click at [387, 355] on button "SUBMIT" at bounding box center [375, 350] width 64 height 27
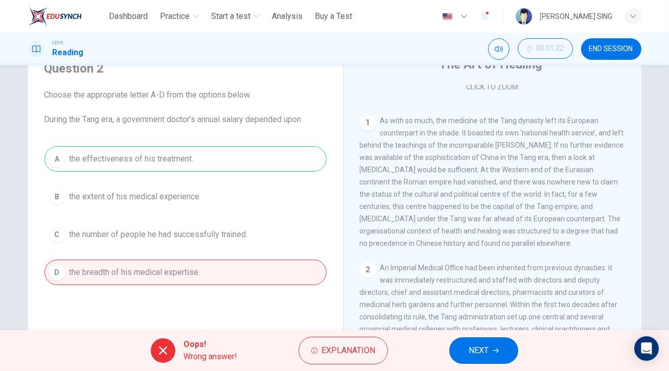
click at [478, 353] on span "NEXT" at bounding box center [478, 350] width 20 height 14
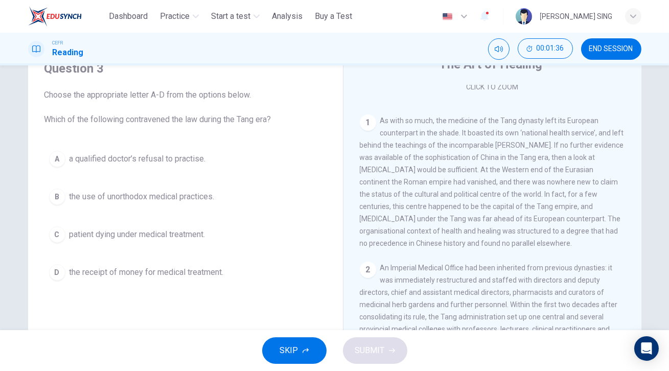
click at [167, 191] on span "the use of unorthodox medical practices." at bounding box center [141, 197] width 145 height 12
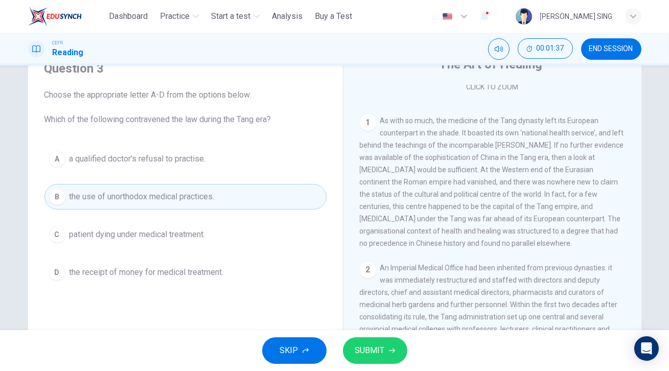
click at [381, 351] on span "SUBMIT" at bounding box center [370, 350] width 30 height 14
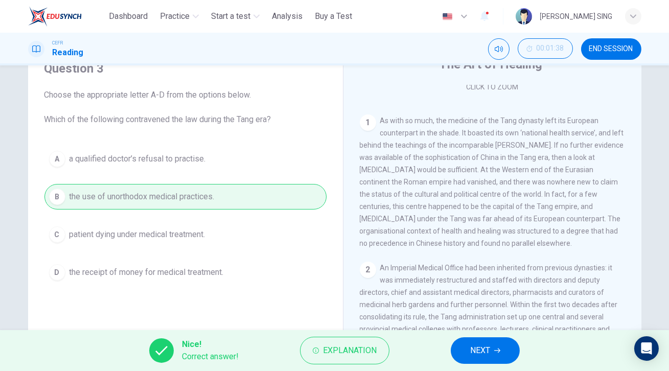
click at [481, 353] on span "NEXT" at bounding box center [480, 350] width 20 height 14
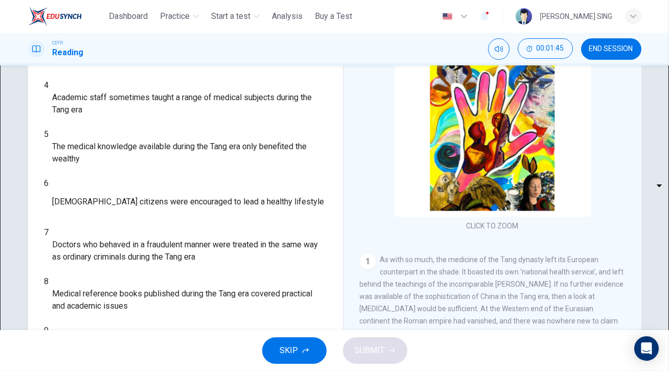
scroll to position [131, 0]
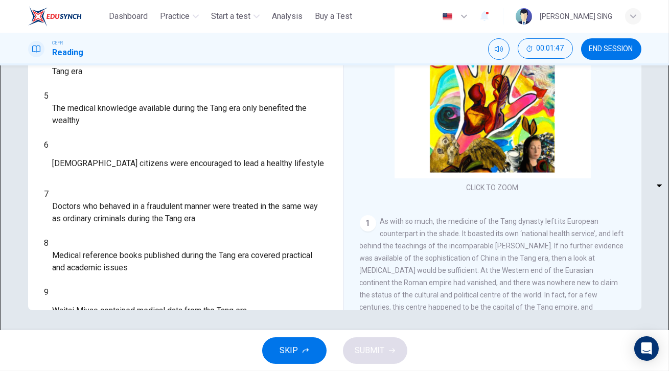
click at [116, 110] on body "This site uses cookies, as explained in our Privacy Policy . If you agree to th…" at bounding box center [334, 185] width 669 height 371
click at [103, 370] on li "YES" at bounding box center [334, 377] width 669 height 12
type input "***"
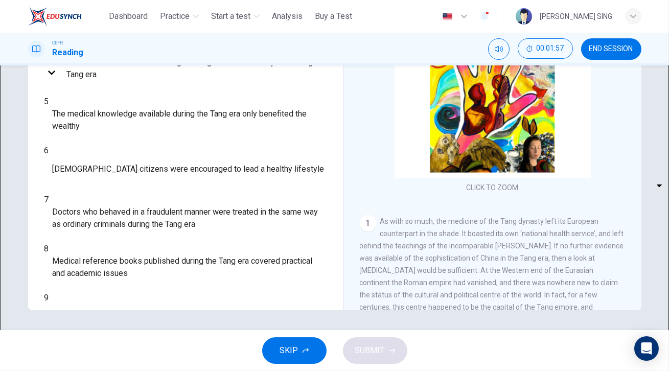
click at [97, 137] on body "This site uses cookies, as explained in our Privacy Policy . If you agree to th…" at bounding box center [334, 185] width 669 height 371
click at [90, 370] on li "YES" at bounding box center [334, 377] width 669 height 12
type input "***"
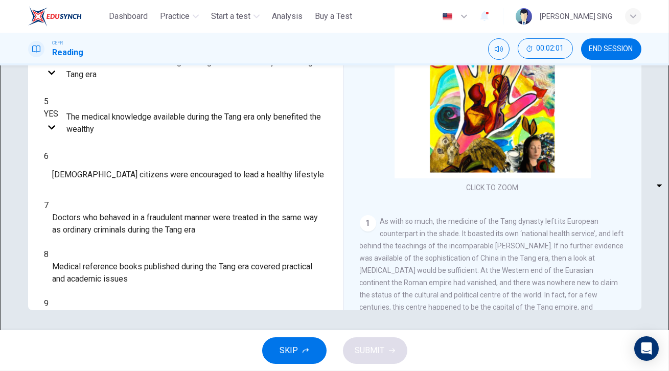
click at [102, 163] on body "This site uses cookies, as explained in our Privacy Policy . If you agree to th…" at bounding box center [334, 185] width 669 height 371
click at [99, 370] on li "YES" at bounding box center [334, 377] width 669 height 12
type input "***"
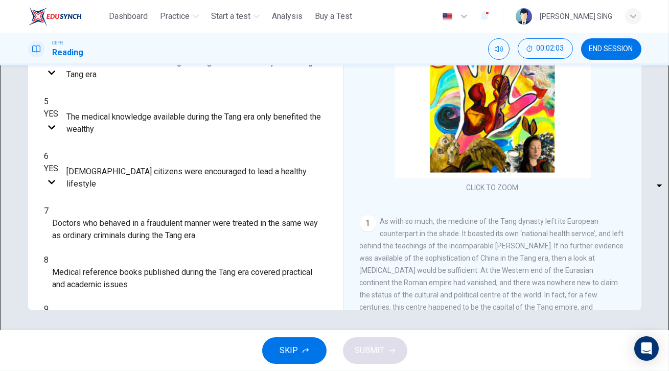
click at [102, 193] on body "This site uses cookies, as explained in our Privacy Policy . If you agree to th…" at bounding box center [334, 185] width 669 height 371
type input "**"
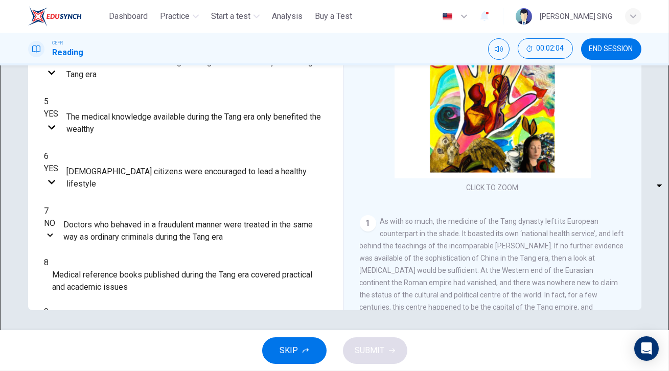
click at [100, 229] on body "This site uses cookies, as explained in our Privacy Policy . If you agree to th…" at bounding box center [334, 185] width 669 height 371
click at [106, 370] on div at bounding box center [334, 371] width 669 height 0
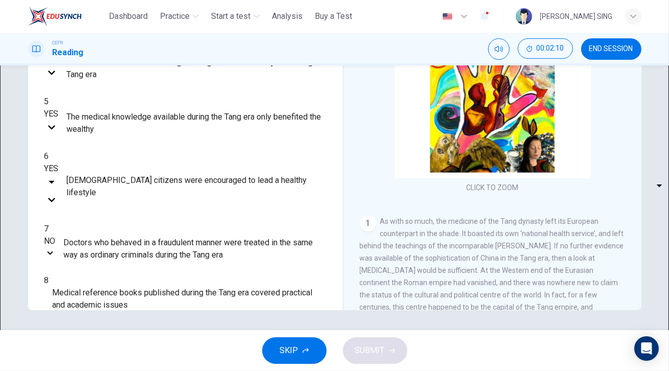
click at [110, 167] on body "This site uses cookies, as explained in our Privacy Policy . If you agree to th…" at bounding box center [334, 185] width 669 height 371
type input "**"
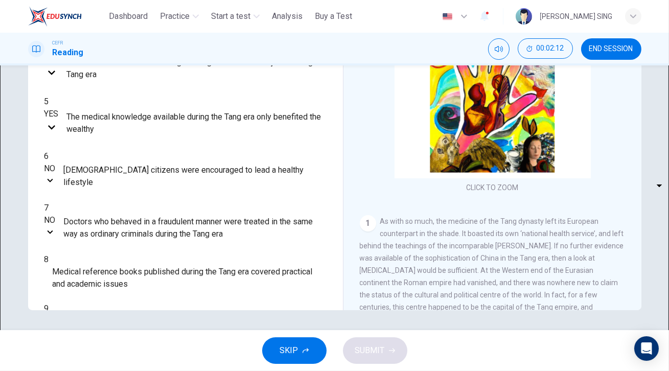
click at [98, 201] on body "This site uses cookies, as explained in our Privacy Policy . If you agree to th…" at bounding box center [334, 185] width 669 height 371
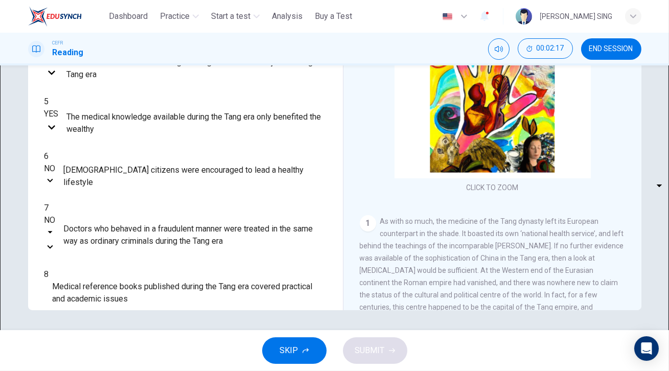
click at [143, 370] on div at bounding box center [334, 371] width 669 height 0
click at [114, 197] on body "This site uses cookies, as explained in our Privacy Policy . If you agree to th…" at bounding box center [334, 185] width 669 height 371
click at [163, 370] on div at bounding box center [334, 371] width 669 height 0
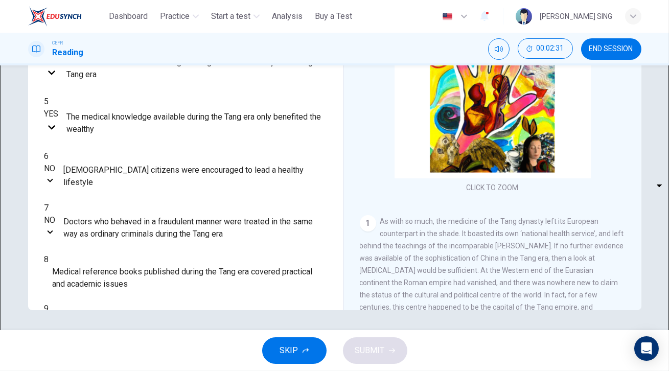
click at [105, 226] on body "This site uses cookies, as explained in our Privacy Policy . If you agree to th…" at bounding box center [334, 185] width 669 height 371
click at [106, 370] on li "YES" at bounding box center [334, 377] width 669 height 12
type input "***"
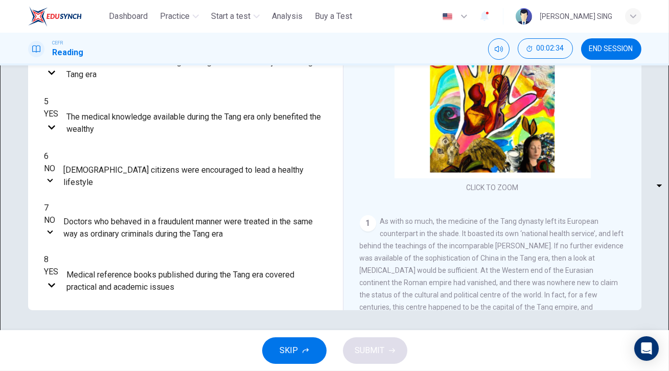
click at [112, 254] on body "This site uses cookies, as explained in our Privacy Policy . If you agree to th…" at bounding box center [334, 185] width 669 height 371
type input "*********"
click at [115, 277] on body "This site uses cookies, as explained in our Privacy Policy . If you agree to th…" at bounding box center [334, 185] width 669 height 371
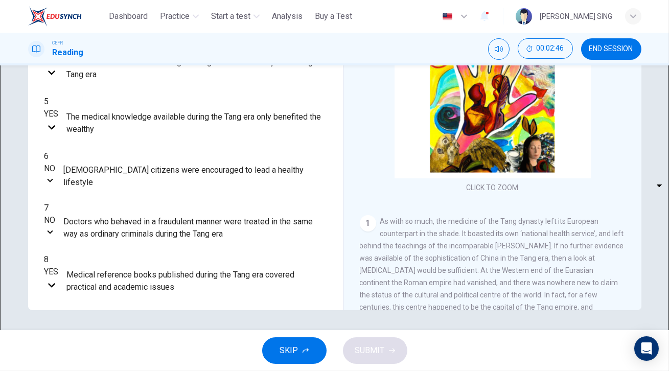
type input "*********"
click at [384, 352] on button "SUBMIT" at bounding box center [375, 350] width 64 height 27
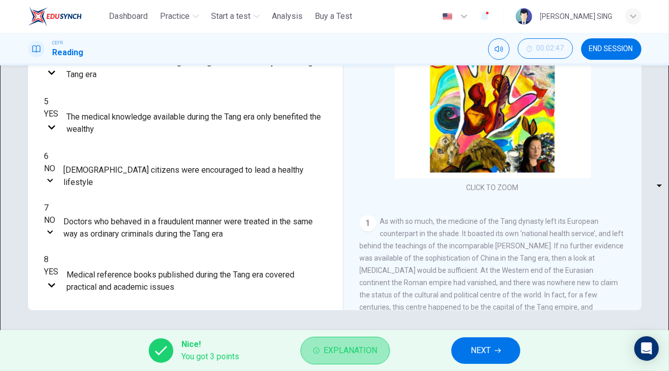
click at [344, 358] on span "Explanation" at bounding box center [350, 350] width 54 height 14
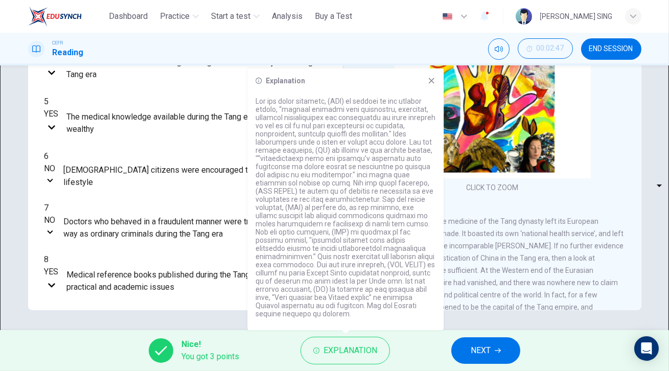
drag, startPoint x: 311, startPoint y: 159, endPoint x: 336, endPoint y: 159, distance: 25.0
click at [336, 159] on p at bounding box center [345, 207] width 180 height 221
click at [487, 352] on span "NEXT" at bounding box center [480, 350] width 20 height 14
click at [487, 352] on div "Nice! You got 3 points Explanation NEXT" at bounding box center [334, 350] width 669 height 41
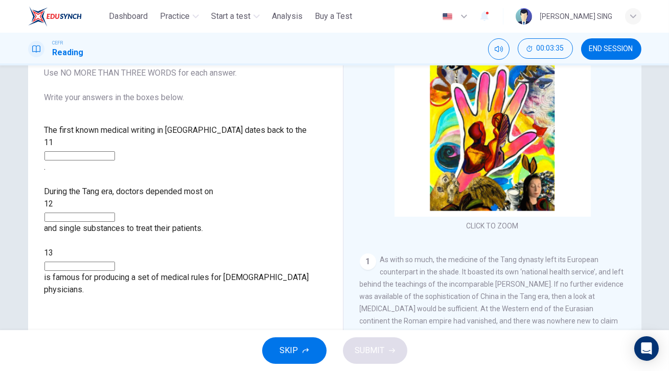
scroll to position [46, 0]
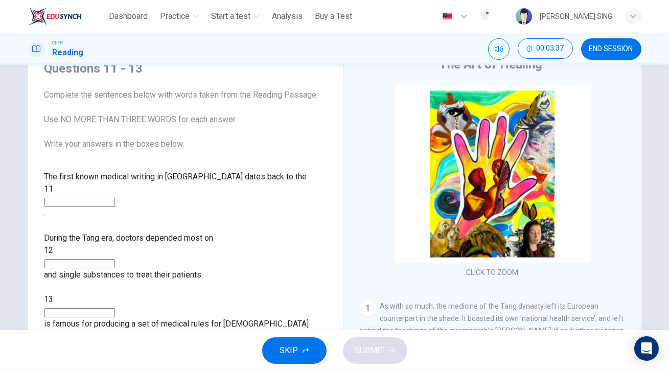
click at [115, 198] on input at bounding box center [79, 202] width 70 height 9
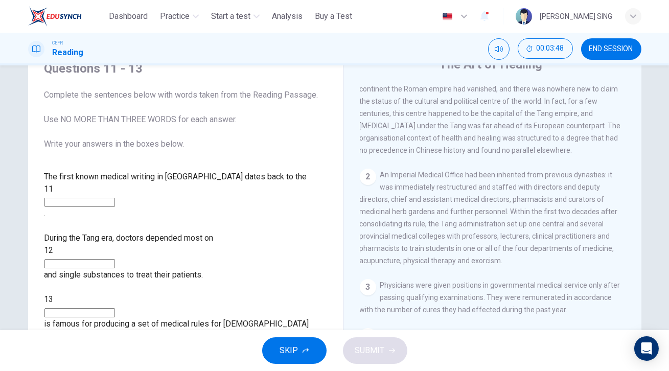
click at [115, 198] on input at bounding box center [79, 202] width 70 height 9
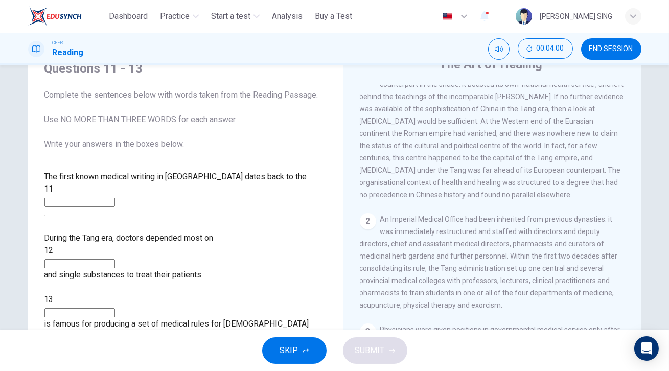
scroll to position [278, 0]
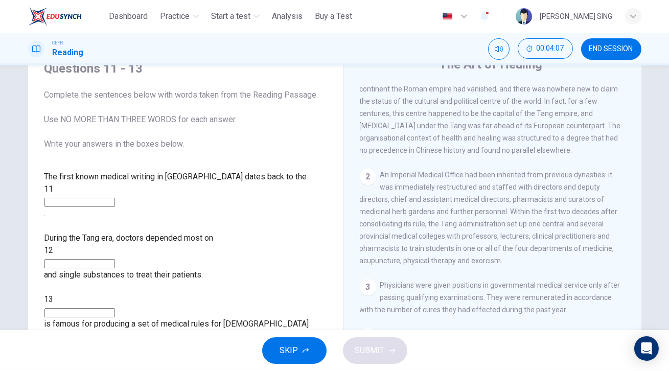
click at [115, 198] on input at bounding box center [79, 202] width 70 height 9
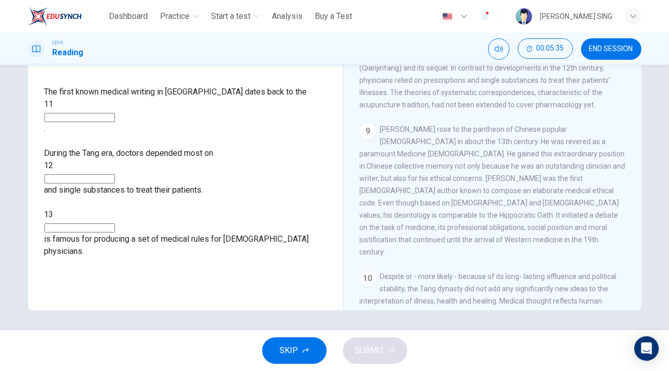
scroll to position [974, 0]
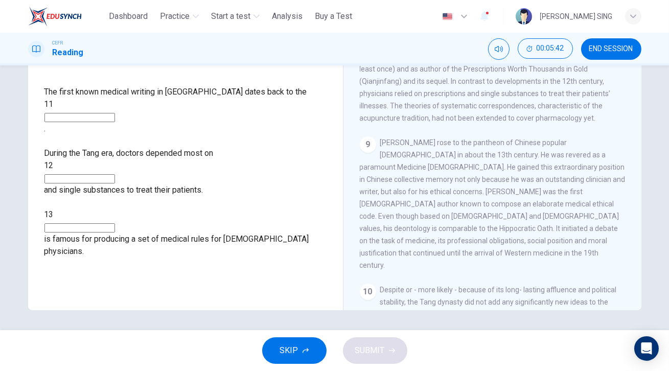
click at [115, 223] on input at bounding box center [79, 227] width 70 height 9
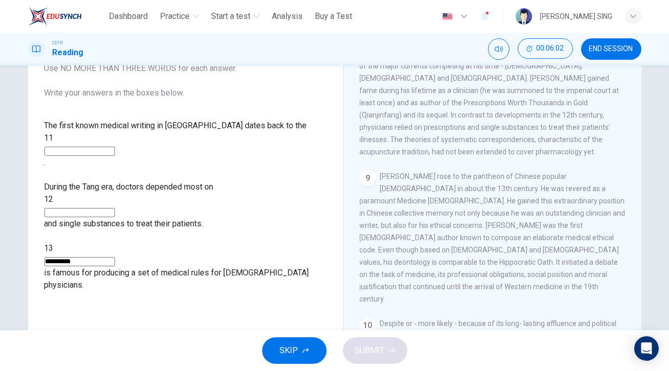
scroll to position [84, 0]
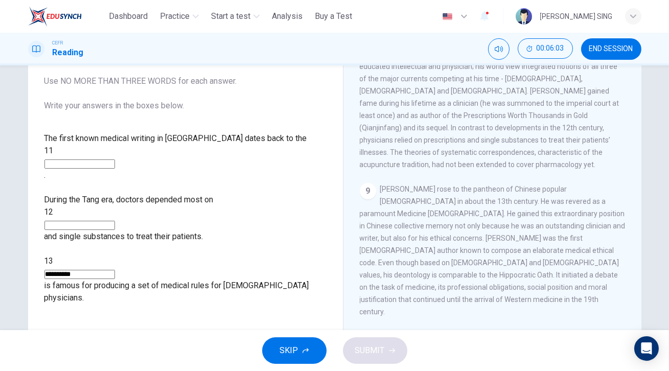
type input "**********"
click at [115, 221] on input at bounding box center [79, 225] width 70 height 9
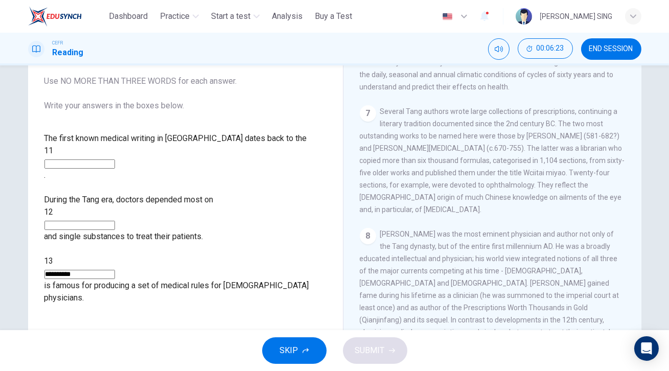
scroll to position [741, 0]
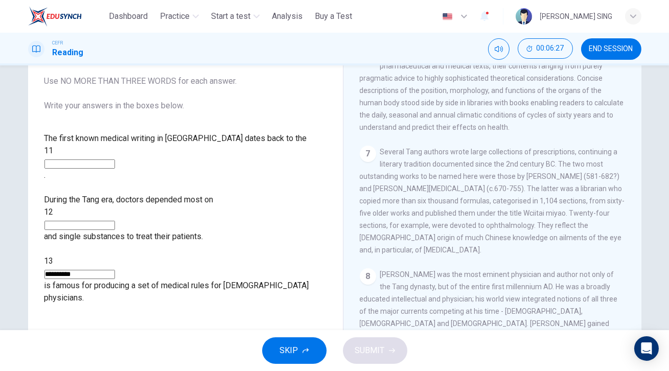
click at [89, 221] on input at bounding box center [79, 225] width 70 height 9
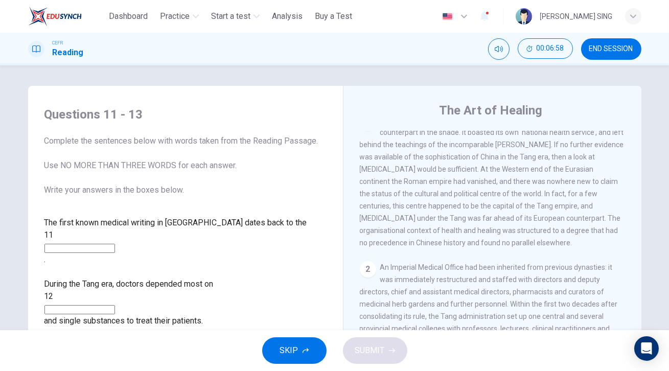
scroll to position [185, 0]
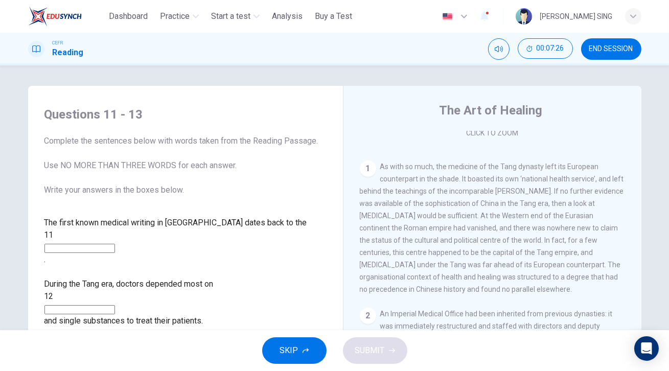
click at [115, 244] on input at bounding box center [79, 248] width 70 height 9
type input "********"
click at [115, 305] on input at bounding box center [79, 309] width 70 height 9
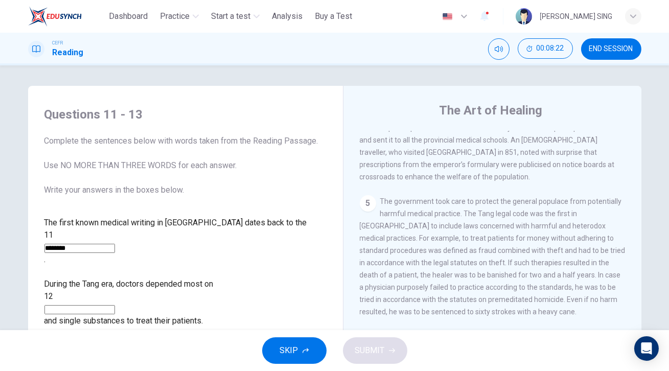
scroll to position [557, 0]
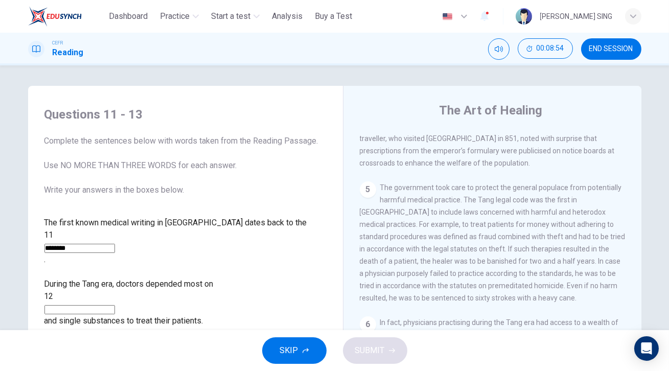
click at [115, 305] on input at bounding box center [79, 309] width 70 height 9
type input "**********"
click at [365, 351] on span "SUBMIT" at bounding box center [370, 350] width 30 height 14
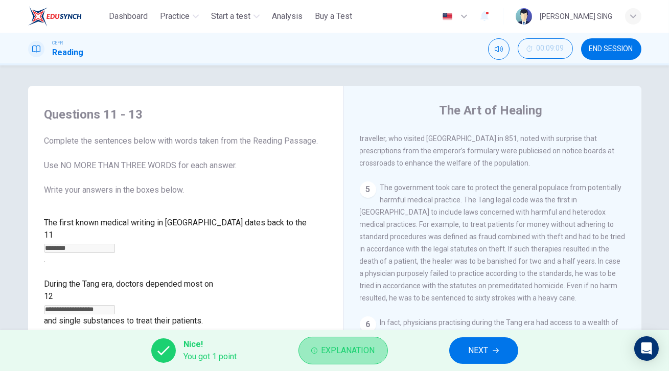
click at [347, 349] on span "Explanation" at bounding box center [348, 350] width 54 height 14
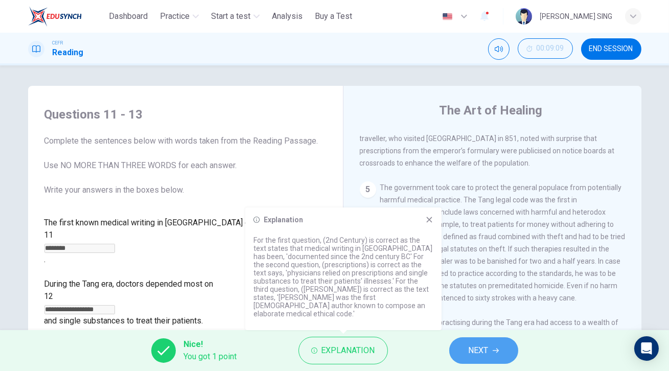
click at [504, 359] on button "NEXT" at bounding box center [483, 350] width 69 height 27
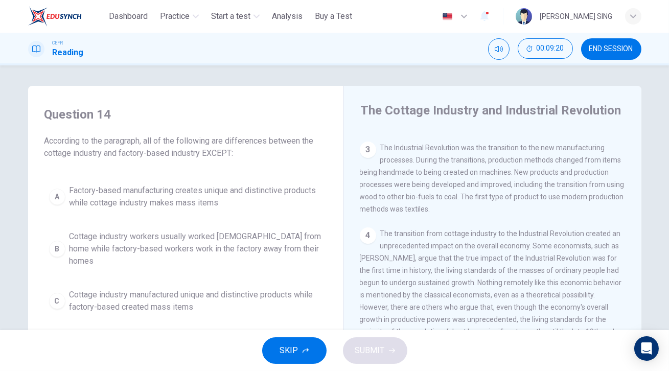
scroll to position [216, 0]
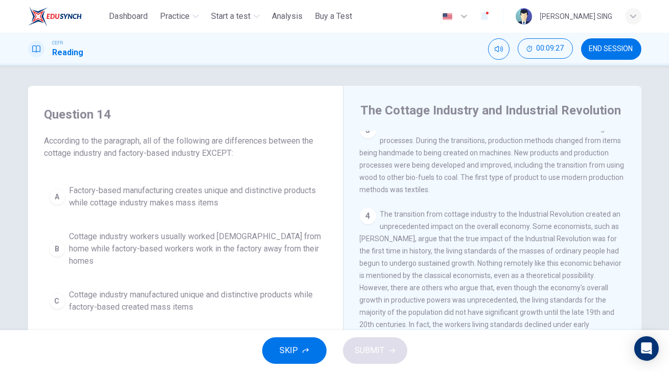
click at [270, 238] on span "Cottage industry workers usually worked part-time from home while factory-based…" at bounding box center [195, 248] width 252 height 37
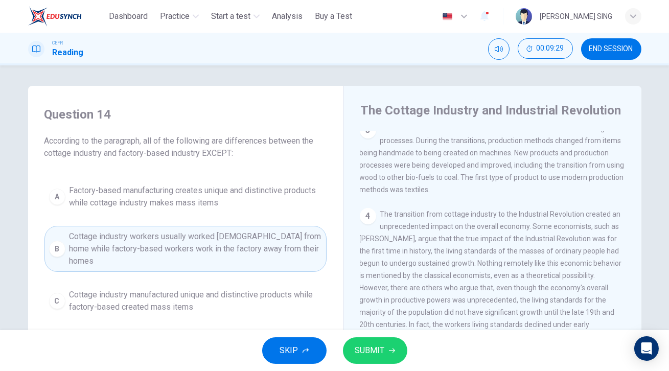
click at [379, 355] on span "SUBMIT" at bounding box center [370, 350] width 30 height 14
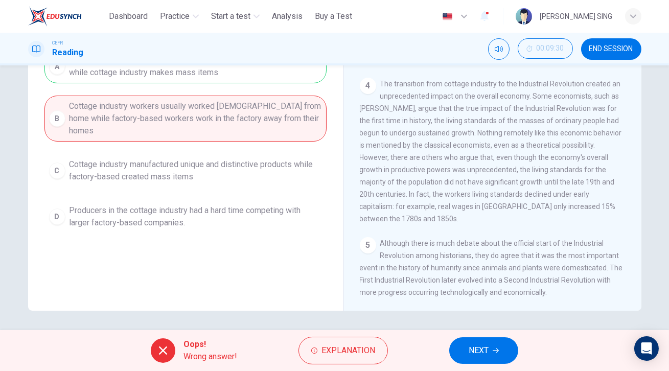
scroll to position [131, 0]
click at [503, 343] on button "NEXT" at bounding box center [483, 350] width 69 height 27
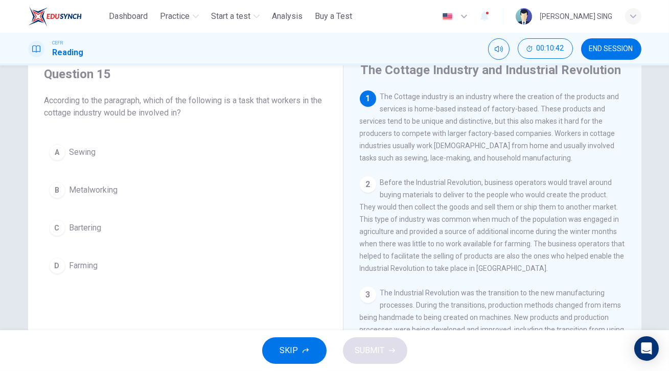
scroll to position [38, 0]
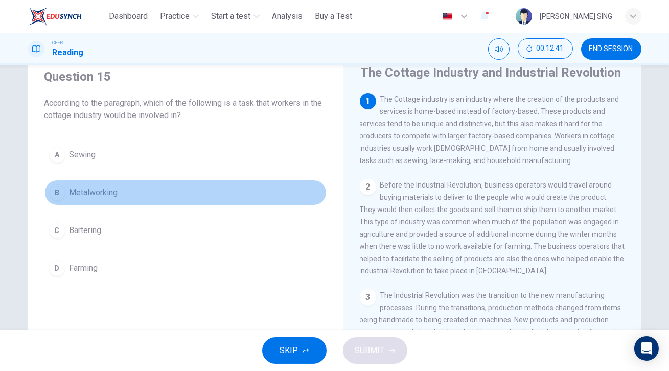
click at [112, 193] on span "Metalworking" at bounding box center [93, 192] width 49 height 12
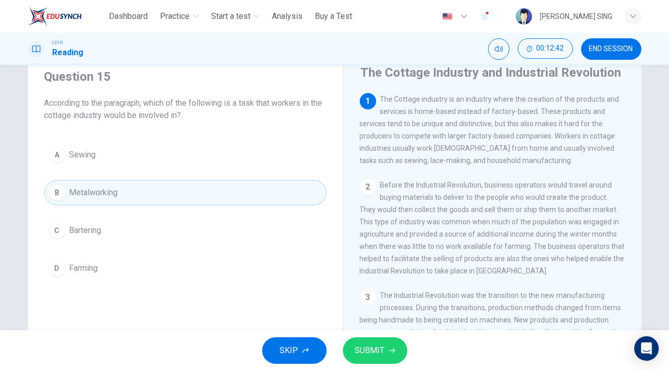
click at [359, 349] on span "SUBMIT" at bounding box center [370, 350] width 30 height 14
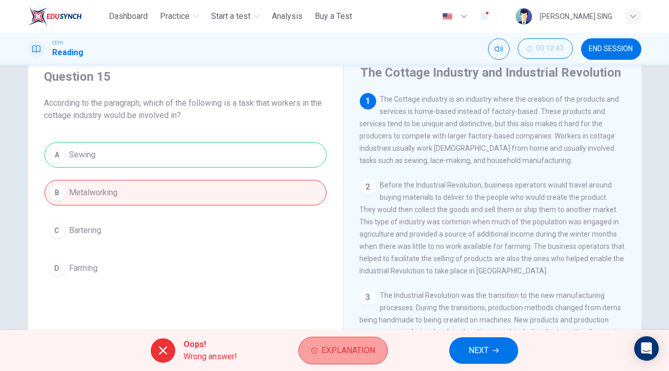
click at [360, 344] on span "Explanation" at bounding box center [348, 350] width 54 height 14
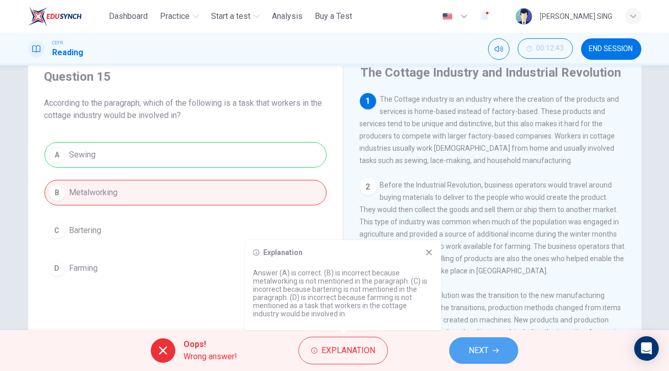
click at [475, 353] on span "NEXT" at bounding box center [478, 350] width 20 height 14
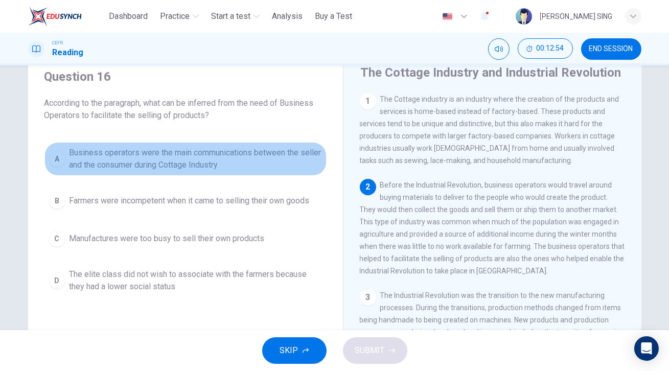
click at [229, 157] on span "Business operators were the main communications between the seller and the cons…" at bounding box center [195, 159] width 252 height 25
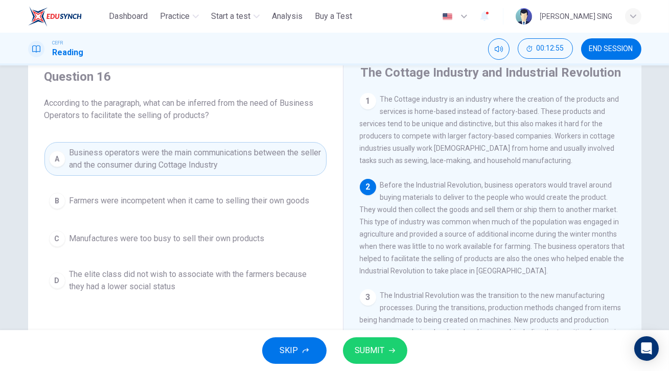
click at [374, 357] on span "SUBMIT" at bounding box center [370, 350] width 30 height 14
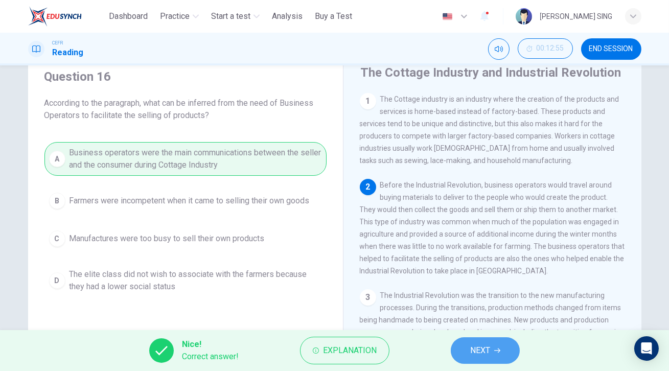
click at [495, 349] on icon "button" at bounding box center [497, 350] width 6 height 6
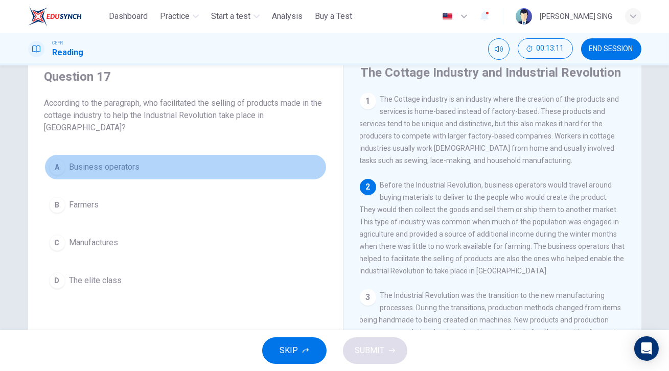
click at [107, 167] on span "Business operators" at bounding box center [104, 167] width 70 height 12
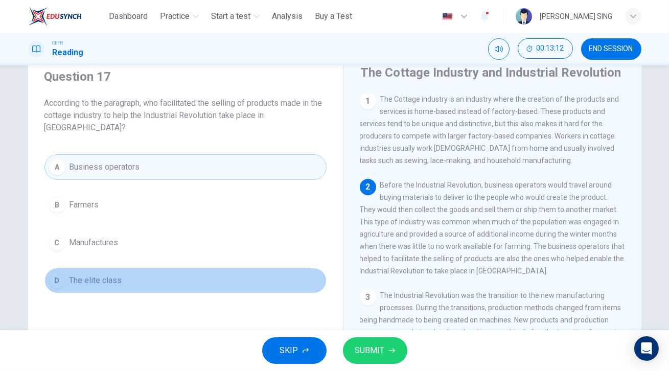
click at [105, 288] on button "D The elite class" at bounding box center [185, 281] width 282 height 26
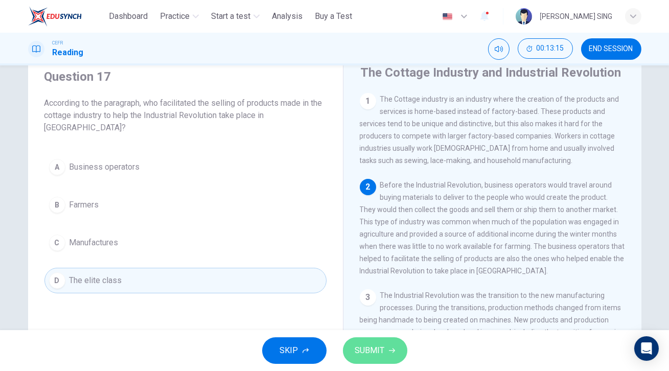
click at [379, 346] on span "SUBMIT" at bounding box center [370, 350] width 30 height 14
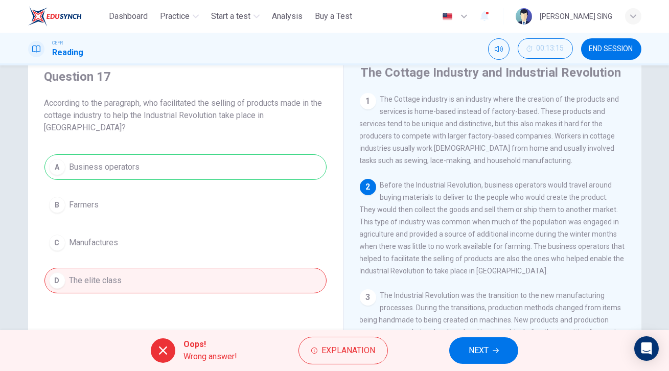
click at [480, 350] on span "NEXT" at bounding box center [478, 350] width 20 height 14
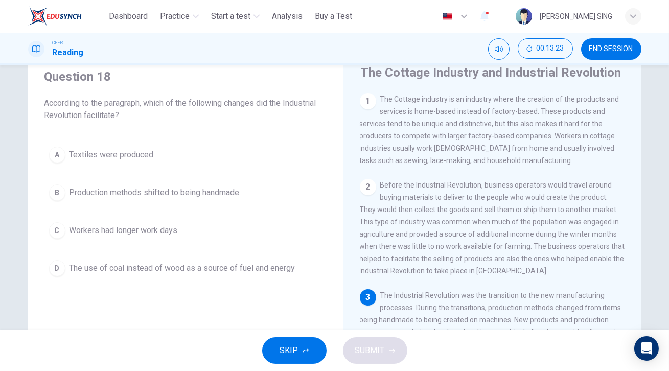
click at [153, 156] on button "A Textiles were produced" at bounding box center [185, 155] width 282 height 26
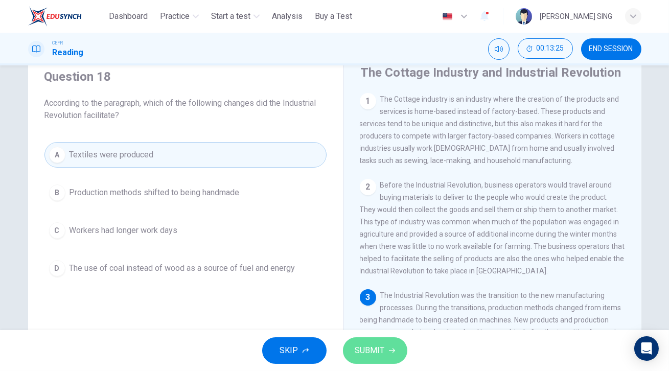
click at [383, 356] on span "SUBMIT" at bounding box center [370, 350] width 30 height 14
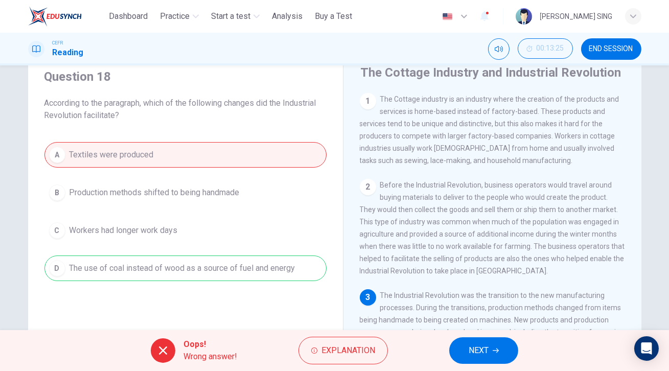
click at [461, 343] on button "NEXT" at bounding box center [483, 350] width 69 height 27
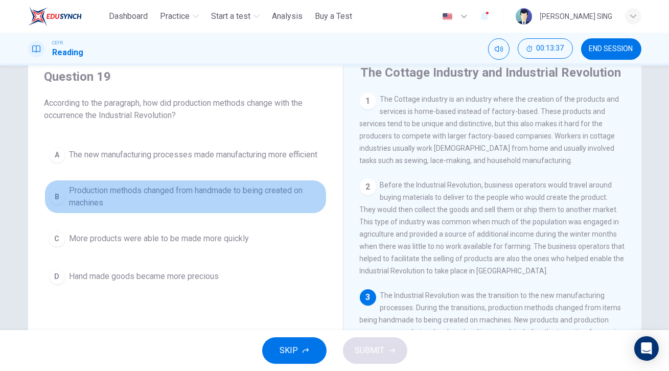
click at [184, 206] on span "Production methods changed from handmade to being created on machines" at bounding box center [195, 196] width 252 height 25
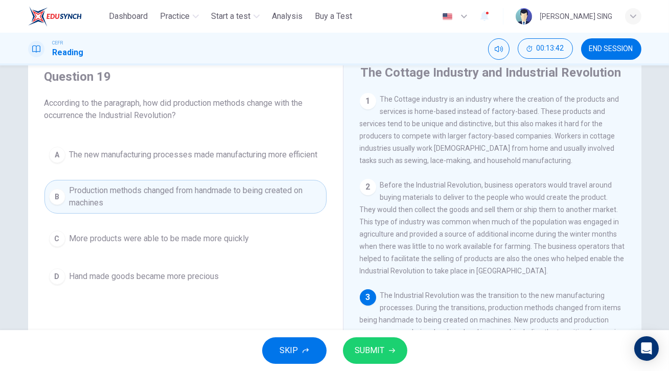
click at [390, 364] on div "SKIP SUBMIT" at bounding box center [334, 350] width 669 height 41
click at [389, 351] on icon "button" at bounding box center [392, 350] width 6 height 6
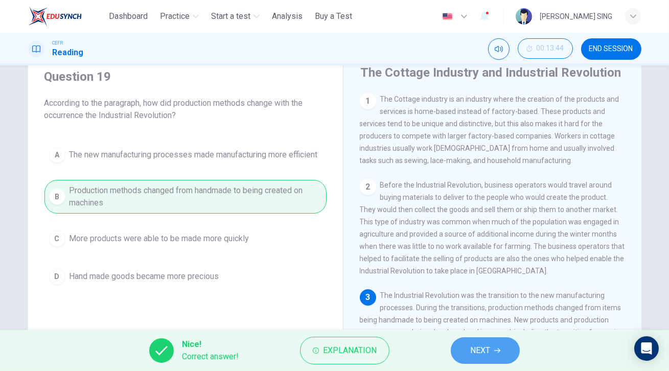
click at [484, 360] on button "NEXT" at bounding box center [485, 350] width 69 height 27
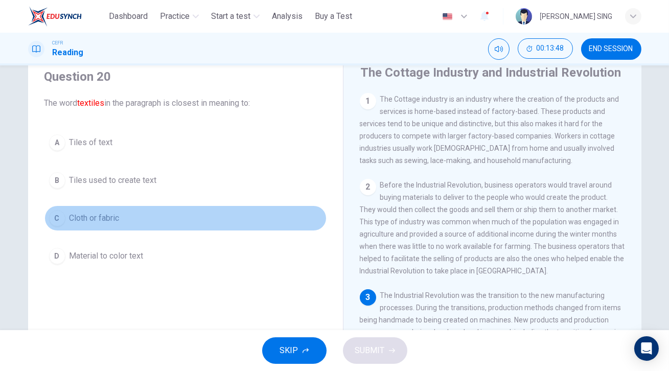
click at [114, 219] on span "Cloth or fabric" at bounding box center [94, 218] width 50 height 12
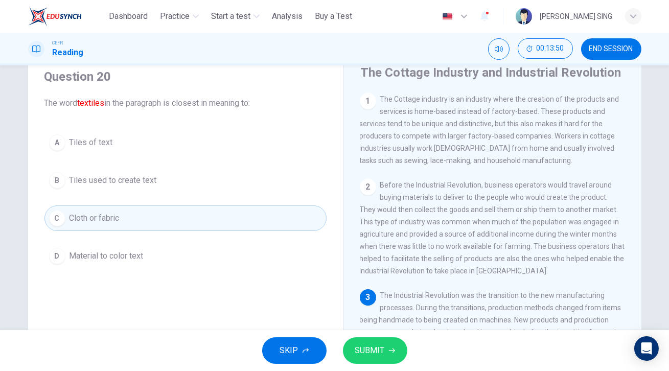
click at [374, 351] on span "SUBMIT" at bounding box center [370, 350] width 30 height 14
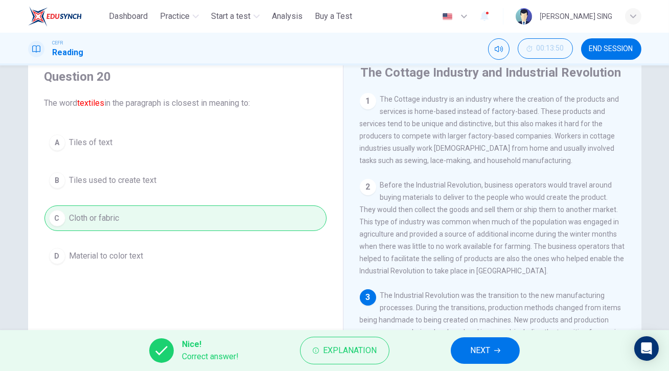
click at [475, 344] on span "NEXT" at bounding box center [480, 350] width 20 height 14
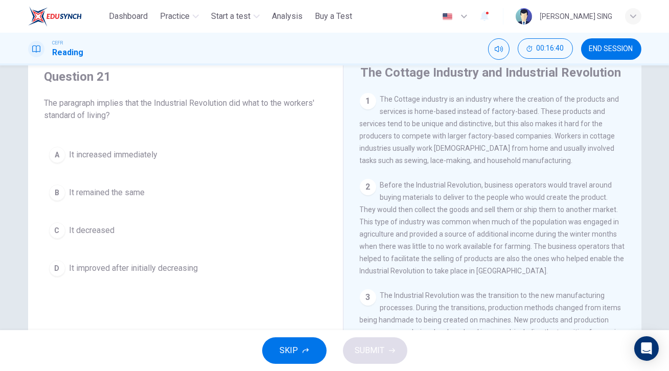
click at [157, 154] on button "A It increased immediately" at bounding box center [185, 155] width 282 height 26
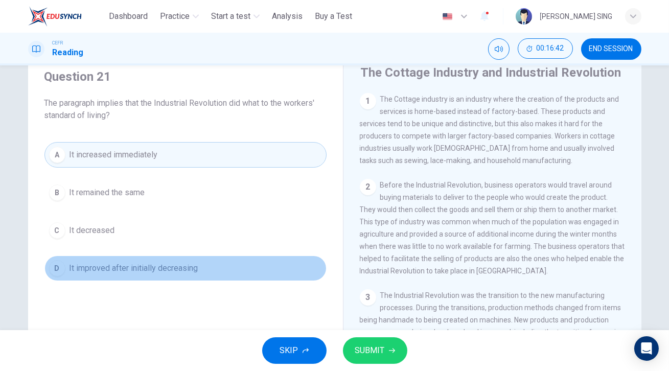
click at [206, 269] on button "D It improved after initially decreasing" at bounding box center [185, 268] width 282 height 26
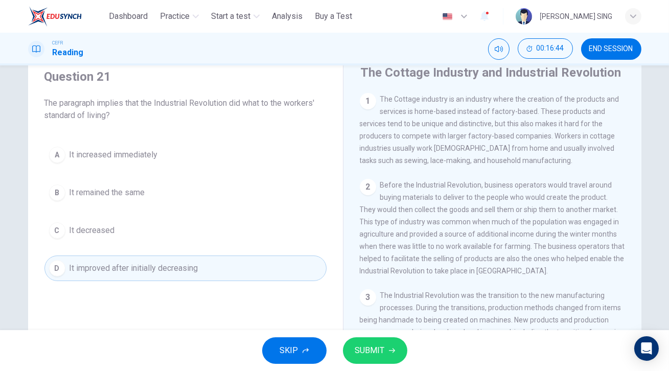
click at [191, 161] on button "A It increased immediately" at bounding box center [185, 155] width 282 height 26
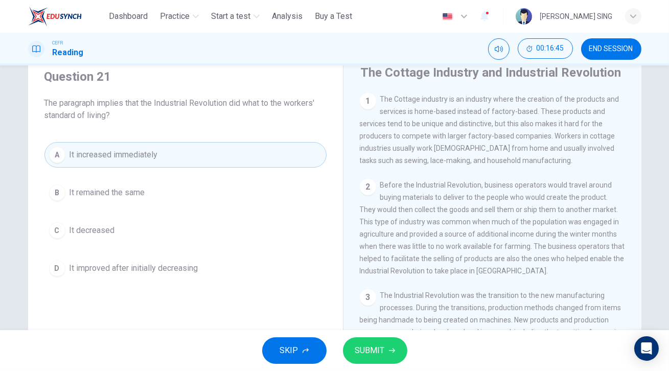
click at [357, 352] on span "SUBMIT" at bounding box center [370, 350] width 30 height 14
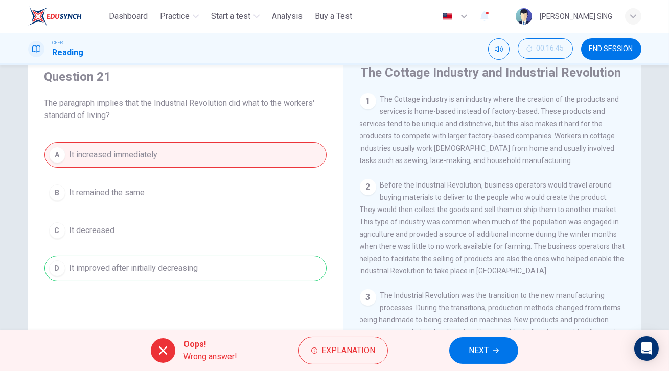
click at [498, 353] on icon "button" at bounding box center [495, 350] width 6 height 6
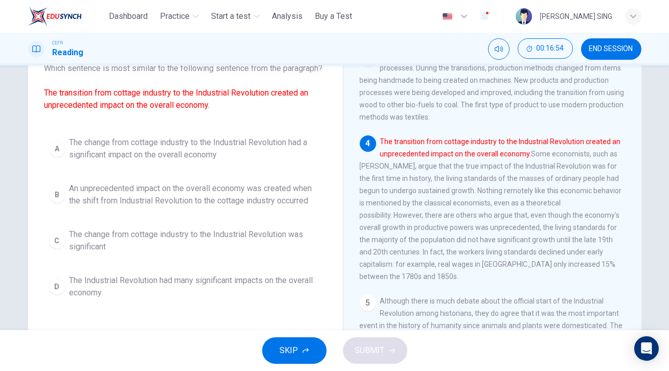
scroll to position [84, 0]
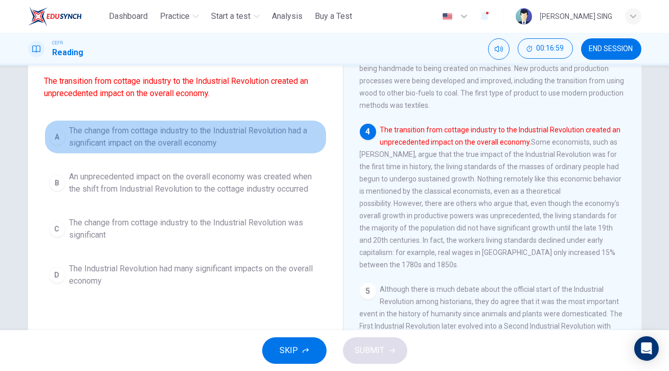
click at [209, 139] on span "The change from cottage industry to the Industrial Revolution had a significant…" at bounding box center [195, 137] width 252 height 25
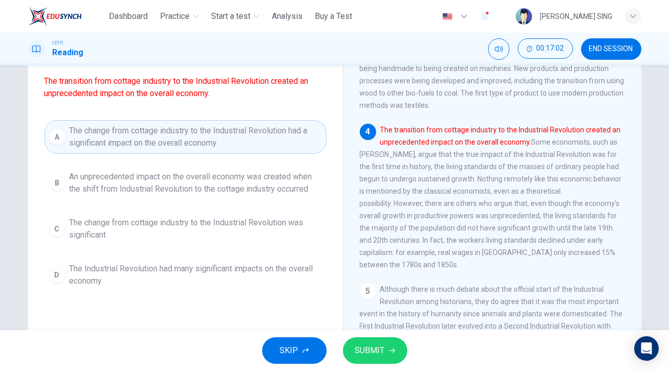
drag, startPoint x: 218, startPoint y: 154, endPoint x: 478, endPoint y: 251, distance: 277.5
click at [478, 251] on div "Question 22 Which sentence is most similar to the following sentence from the p…" at bounding box center [334, 179] width 613 height 355
click at [390, 347] on icon "button" at bounding box center [392, 350] width 6 height 6
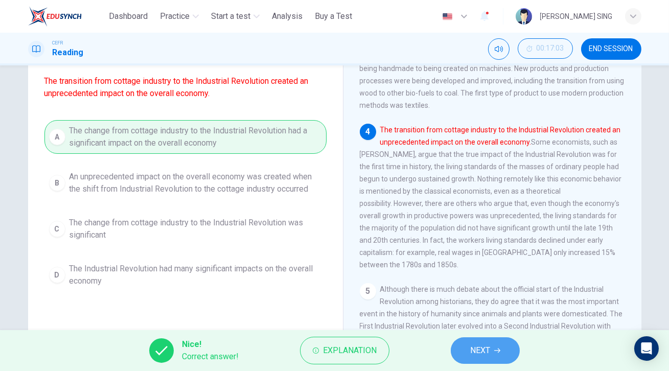
click at [495, 349] on icon "button" at bounding box center [497, 350] width 6 height 6
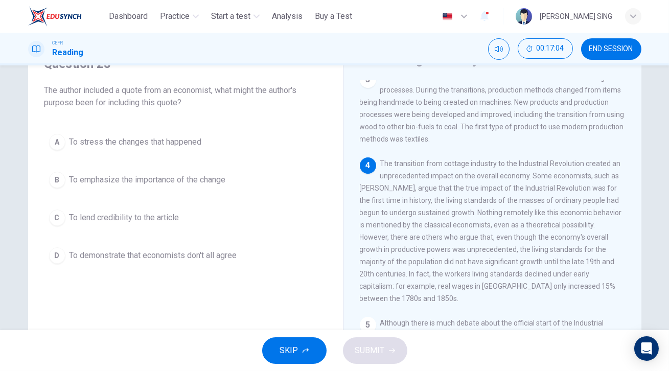
scroll to position [0, 0]
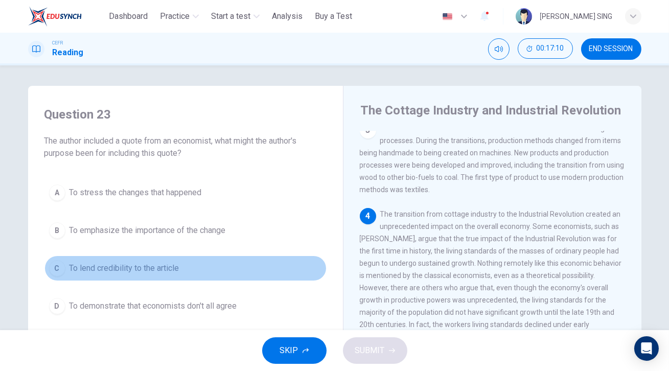
click at [183, 261] on button "C To lend credibility to the article" at bounding box center [185, 268] width 282 height 26
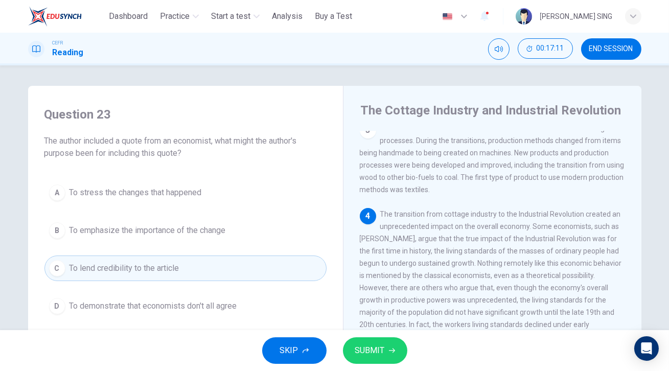
click at [373, 347] on span "SUBMIT" at bounding box center [370, 350] width 30 height 14
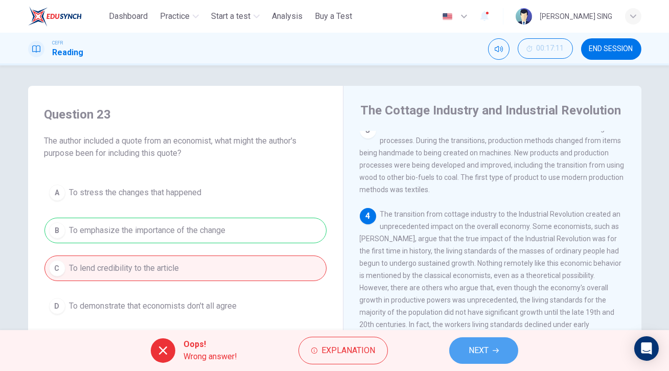
click at [496, 355] on button "NEXT" at bounding box center [483, 350] width 69 height 27
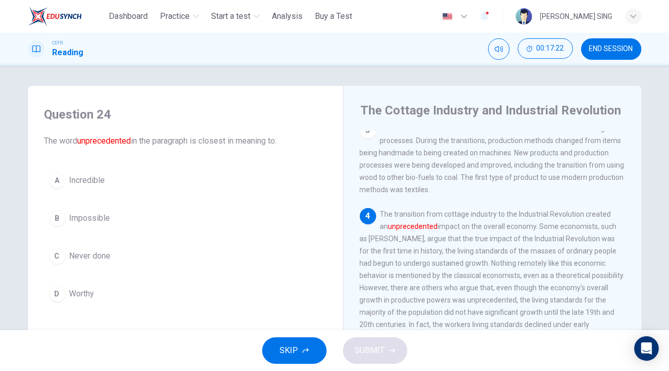
click at [93, 292] on button "D Worthy" at bounding box center [185, 294] width 282 height 26
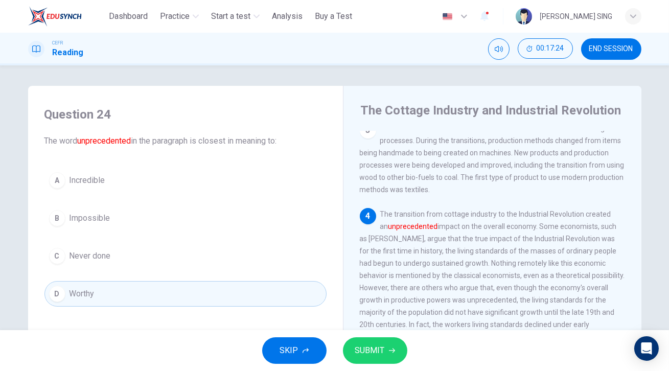
click at [101, 216] on span "Impossible" at bounding box center [89, 218] width 41 height 12
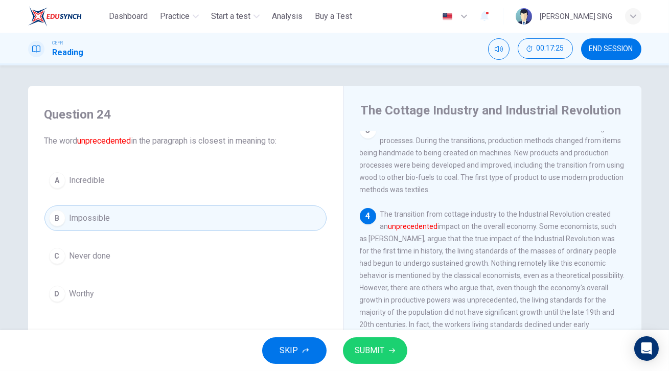
click at [378, 349] on span "SUBMIT" at bounding box center [370, 350] width 30 height 14
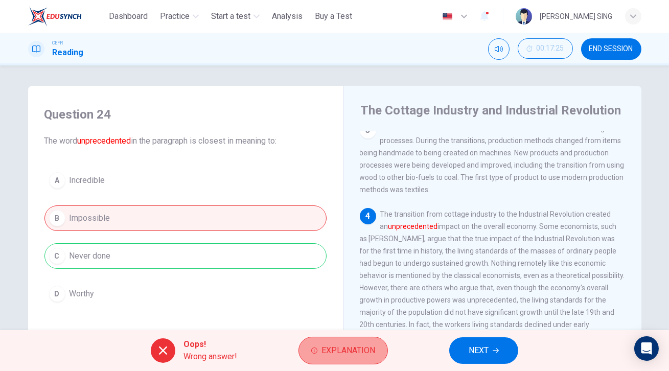
click at [352, 352] on span "Explanation" at bounding box center [348, 350] width 54 height 14
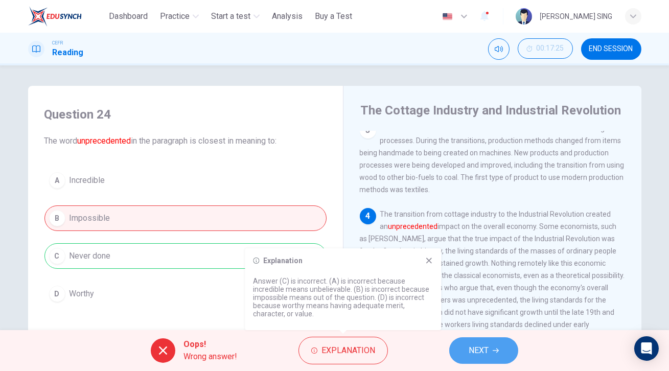
click at [478, 356] on span "NEXT" at bounding box center [478, 350] width 20 height 14
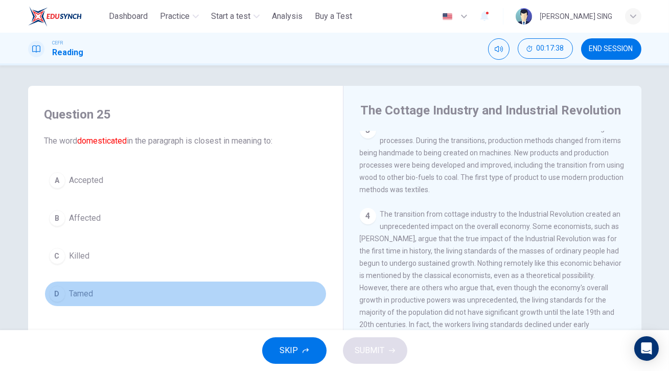
click at [101, 289] on button "D Tamed" at bounding box center [185, 294] width 282 height 26
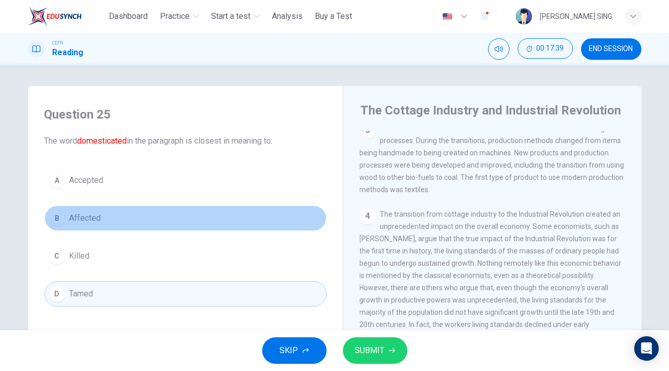
click at [124, 218] on button "B Affected" at bounding box center [185, 218] width 282 height 26
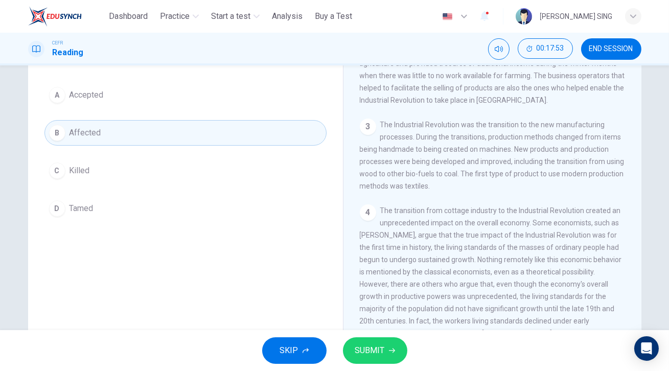
scroll to position [92, 0]
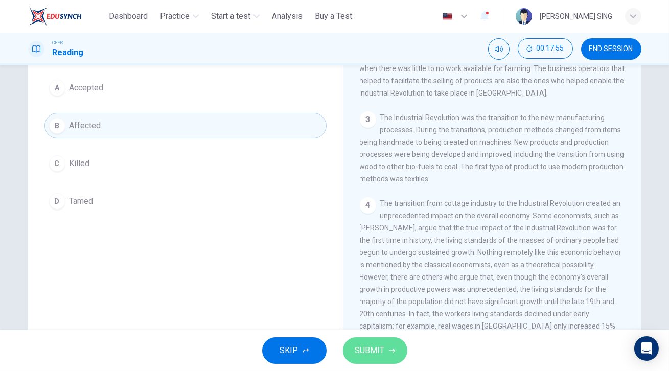
click at [356, 344] on span "SUBMIT" at bounding box center [370, 350] width 30 height 14
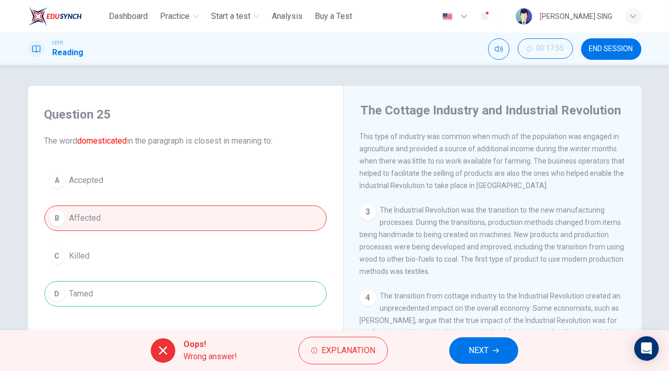
scroll to position [46, 0]
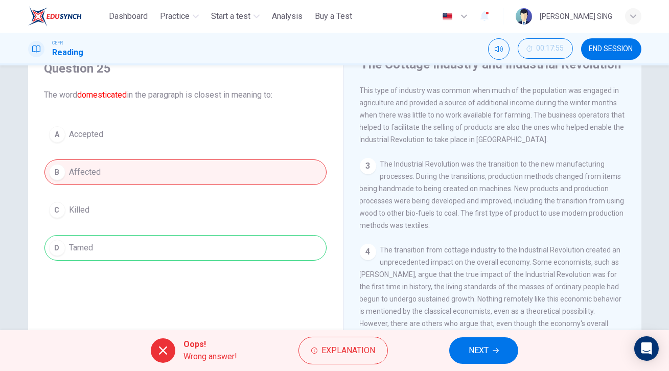
click at [482, 348] on span "NEXT" at bounding box center [478, 350] width 20 height 14
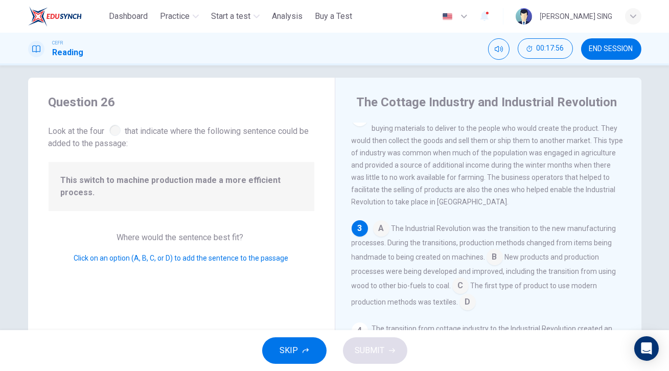
scroll to position [0, 0]
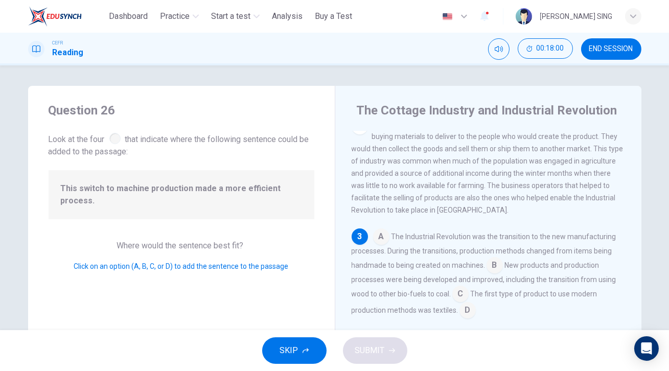
drag, startPoint x: 214, startPoint y: 185, endPoint x: 324, endPoint y: 226, distance: 117.4
click at [382, 243] on div "Question 26 Look at the four that indicate where the following sentence could b…" at bounding box center [334, 263] width 613 height 355
drag, startPoint x: 224, startPoint y: 200, endPoint x: 391, endPoint y: 267, distance: 179.3
click at [383, 265] on div "Question 26 Look at the four that indicate where the following sentence could b…" at bounding box center [334, 263] width 613 height 355
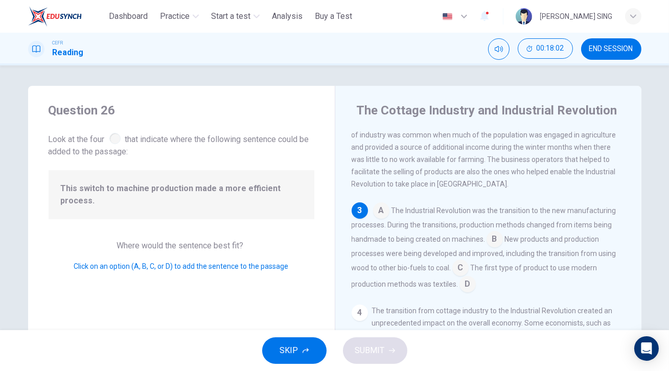
scroll to position [145, 0]
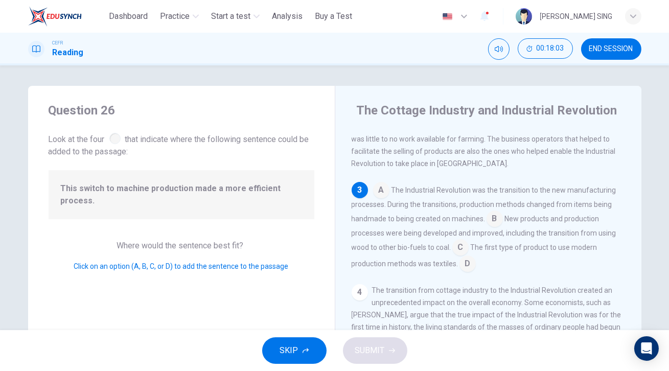
click at [376, 199] on input at bounding box center [381, 191] width 16 height 16
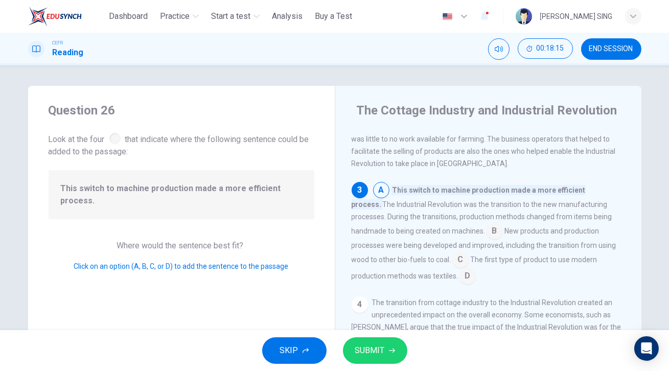
click at [486, 238] on input at bounding box center [494, 232] width 16 height 16
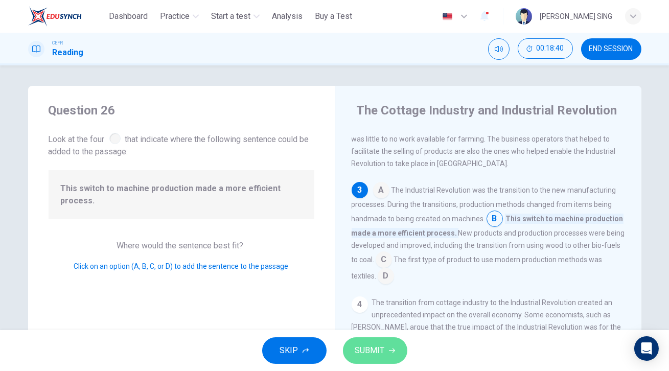
click at [393, 350] on button "SUBMIT" at bounding box center [375, 350] width 64 height 27
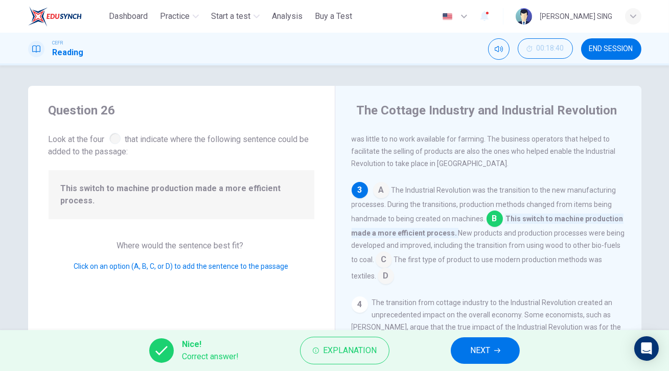
click at [481, 344] on span "NEXT" at bounding box center [480, 350] width 20 height 14
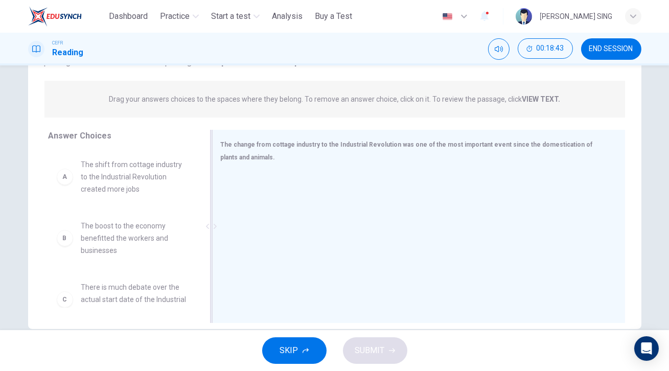
scroll to position [131, 0]
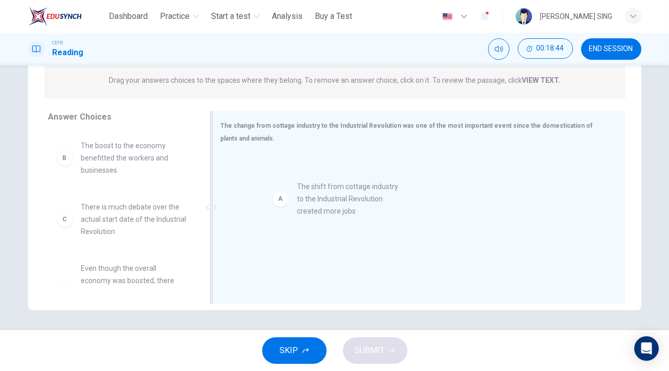
drag, startPoint x: 110, startPoint y: 163, endPoint x: 285, endPoint y: 221, distance: 184.5
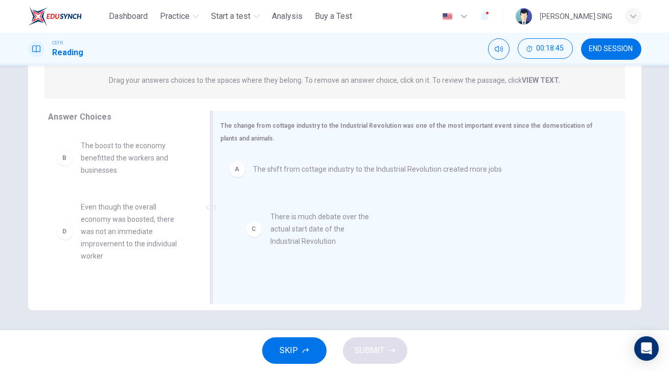
drag, startPoint x: 100, startPoint y: 229, endPoint x: 269, endPoint y: 252, distance: 170.6
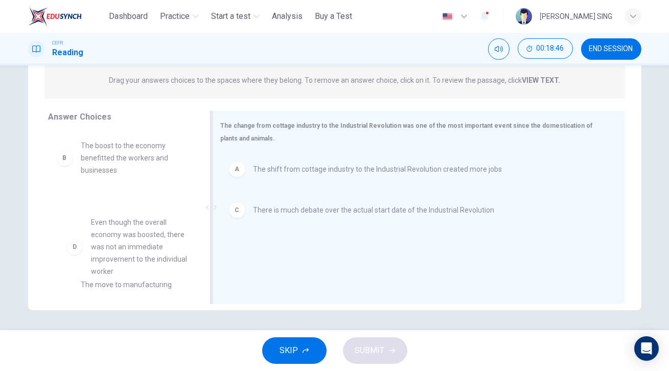
scroll to position [20, 0]
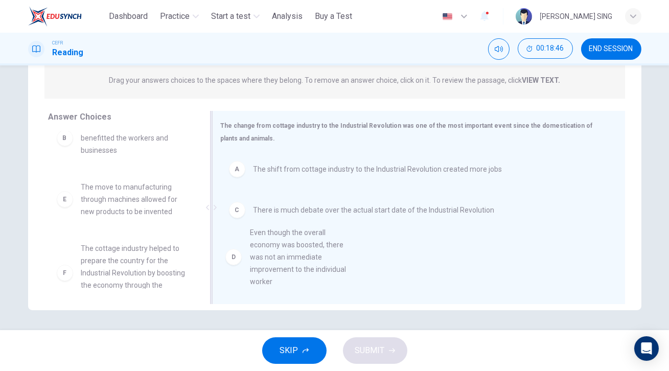
drag, startPoint x: 113, startPoint y: 238, endPoint x: 295, endPoint y: 263, distance: 183.5
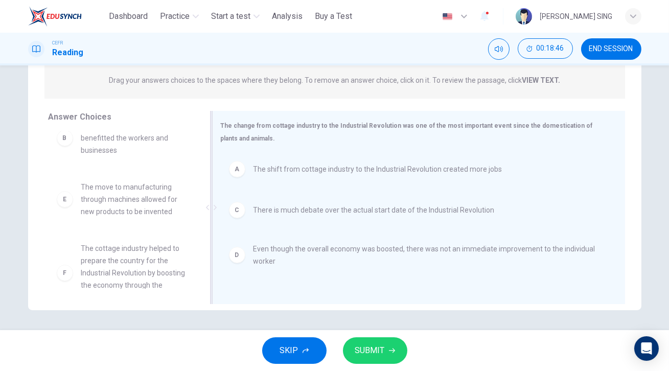
scroll to position [0, 0]
click at [375, 353] on span "SUBMIT" at bounding box center [370, 350] width 30 height 14
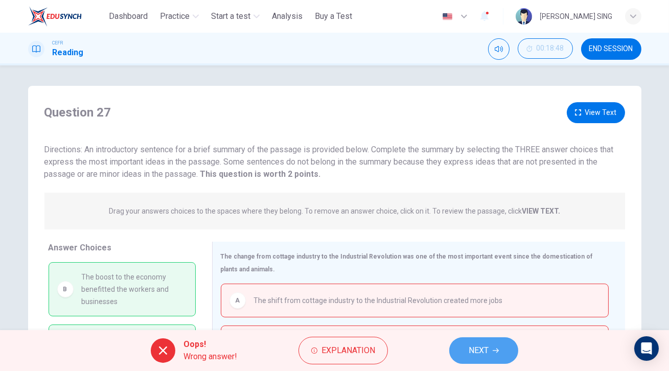
click at [485, 353] on span "NEXT" at bounding box center [478, 350] width 20 height 14
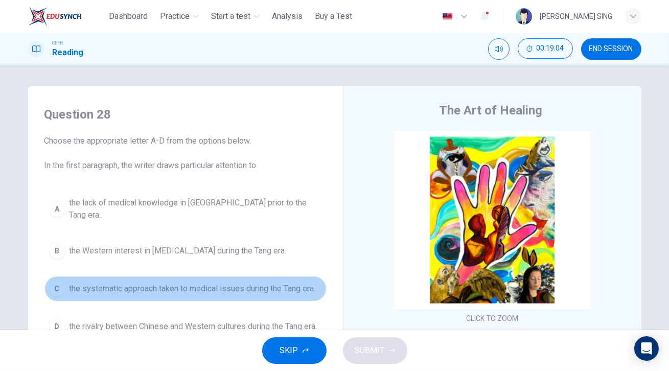
click at [100, 282] on span "the systematic approach taken to medical issues during the Tang era." at bounding box center [192, 288] width 246 height 12
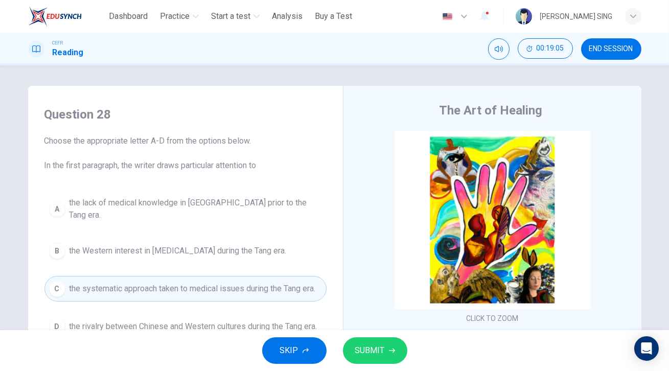
click at [388, 356] on button "SUBMIT" at bounding box center [375, 350] width 64 height 27
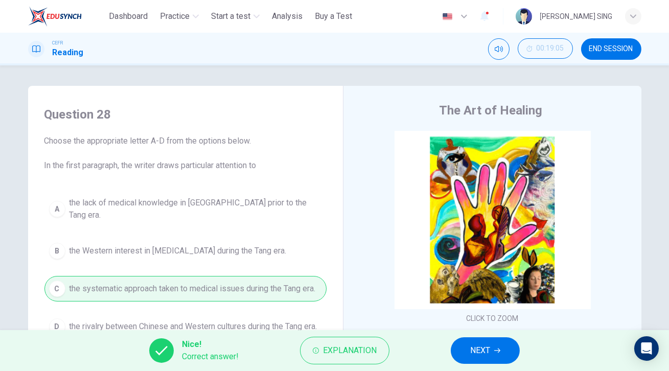
click at [484, 356] on span "NEXT" at bounding box center [480, 350] width 20 height 14
